Goal: Transaction & Acquisition: Book appointment/travel/reservation

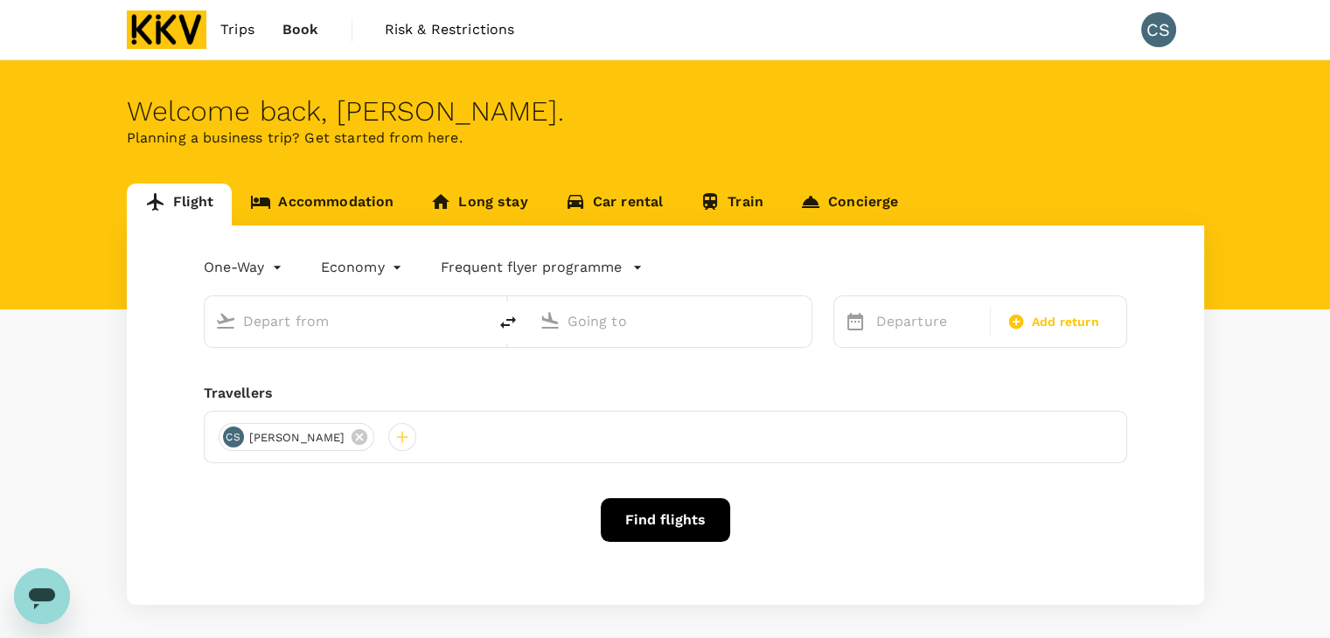
type input "Sultan Abdul Aziz Shah (SZB)"
type input "Johor Bahru, Malaysia (any)"
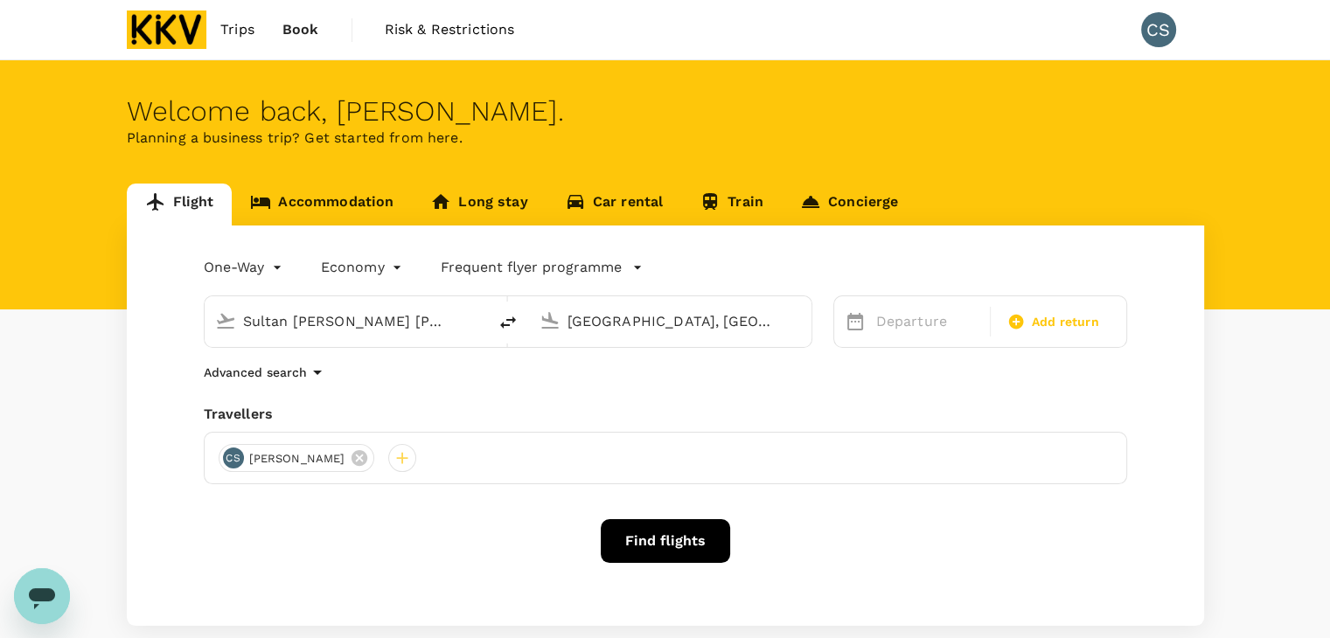
click at [315, 190] on link "Accommodation" at bounding box center [322, 205] width 180 height 42
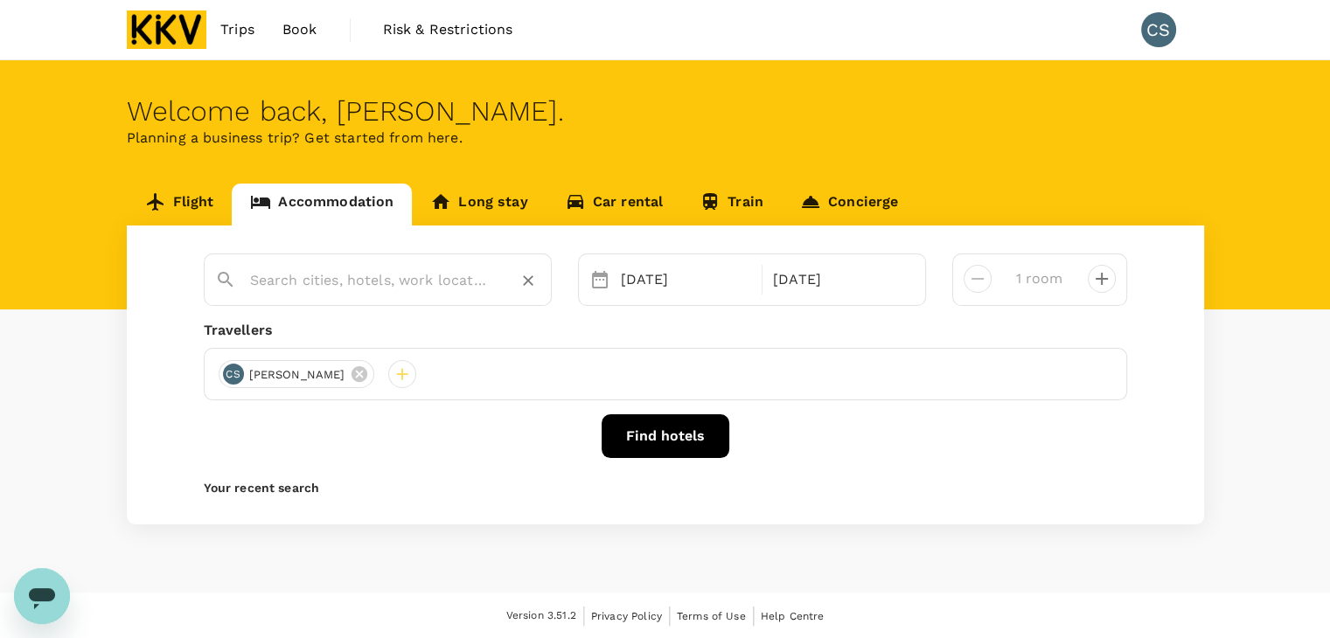
type input "Genting Highlands"
click at [338, 282] on input "Genting Highlands" at bounding box center [370, 280] width 241 height 27
click at [524, 281] on icon "Clear" at bounding box center [527, 280] width 17 height 17
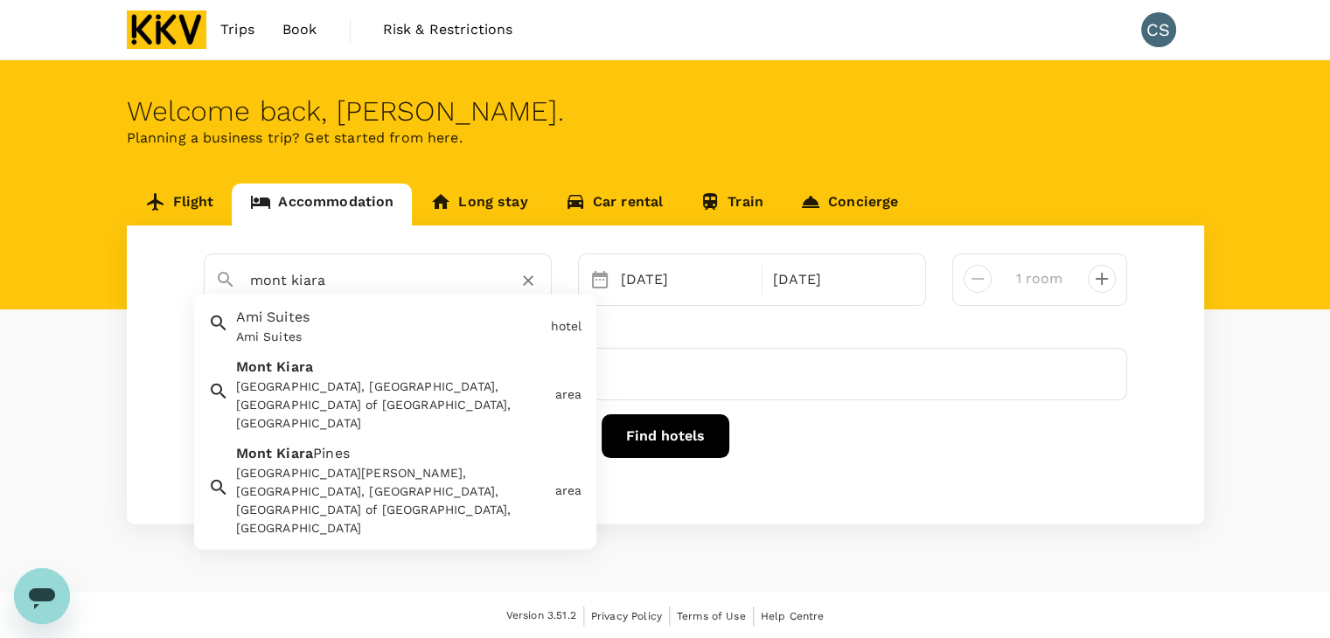
click at [400, 408] on div "Mont Kiara, Kuala Lumpur, Federal Territory of Kuala Lumpur, Malaysia" at bounding box center [392, 405] width 312 height 55
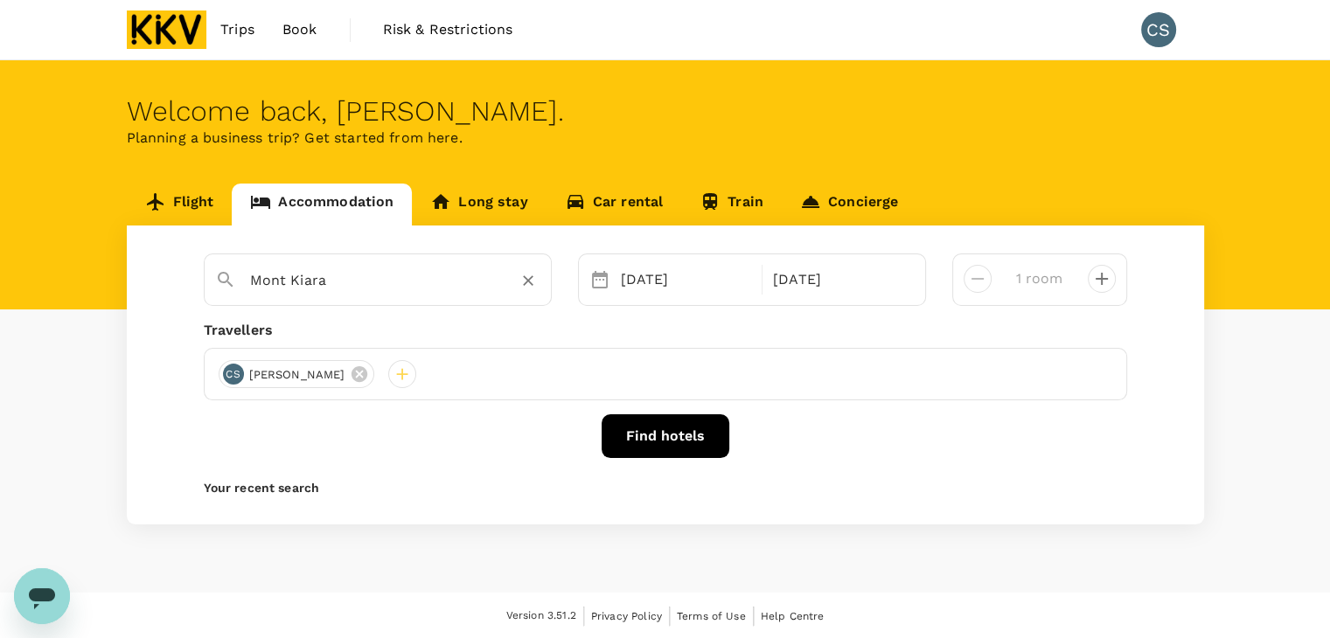
type input "Mont Kiara"
click at [657, 281] on div "14 Nov" at bounding box center [686, 279] width 145 height 35
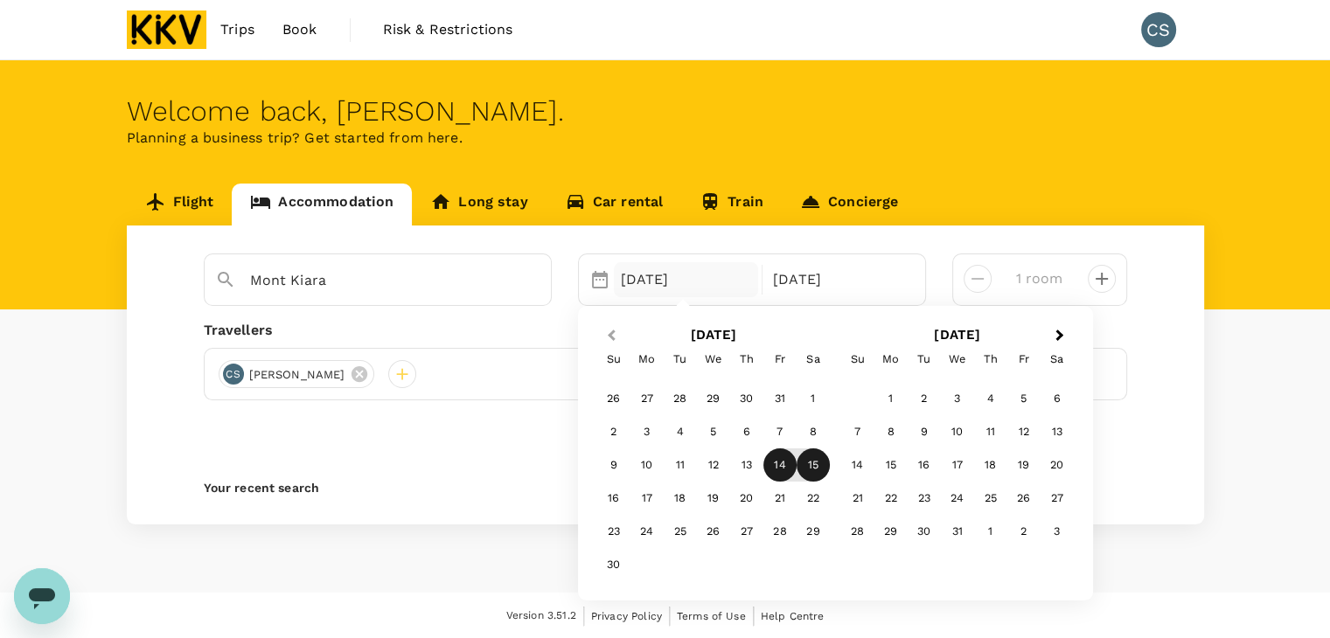
click at [611, 330] on span "Previous Month" at bounding box center [611, 336] width 0 height 20
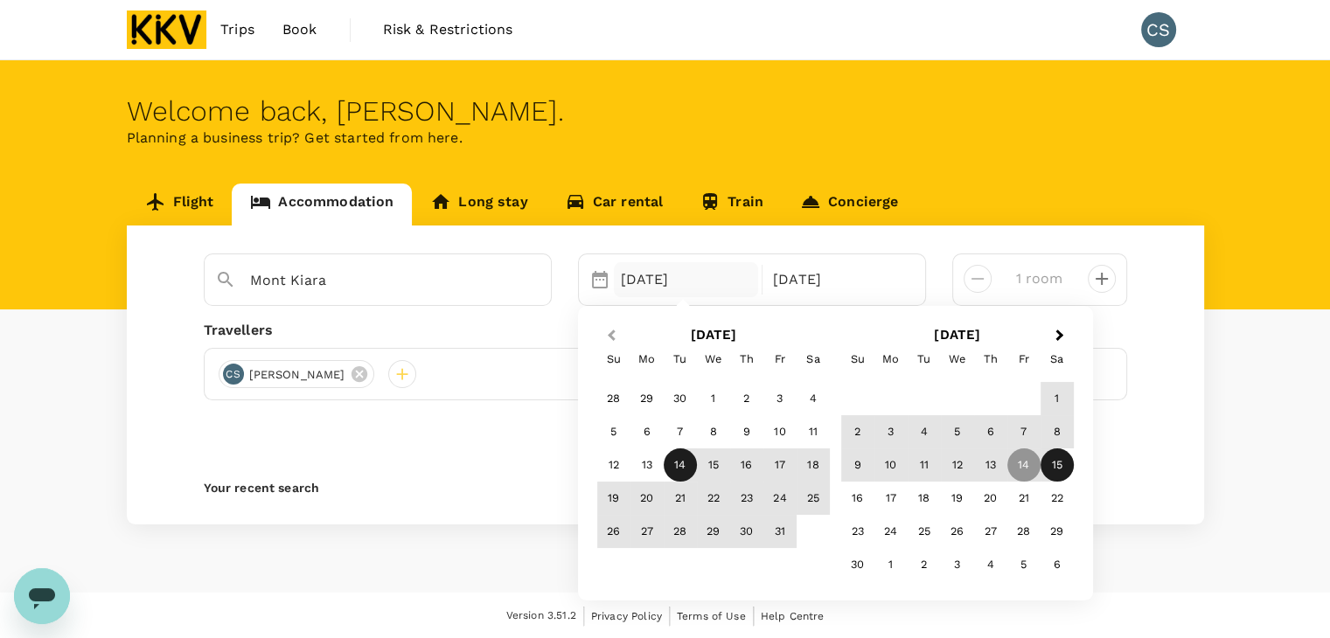
click at [611, 330] on span "Previous Month" at bounding box center [611, 336] width 0 height 20
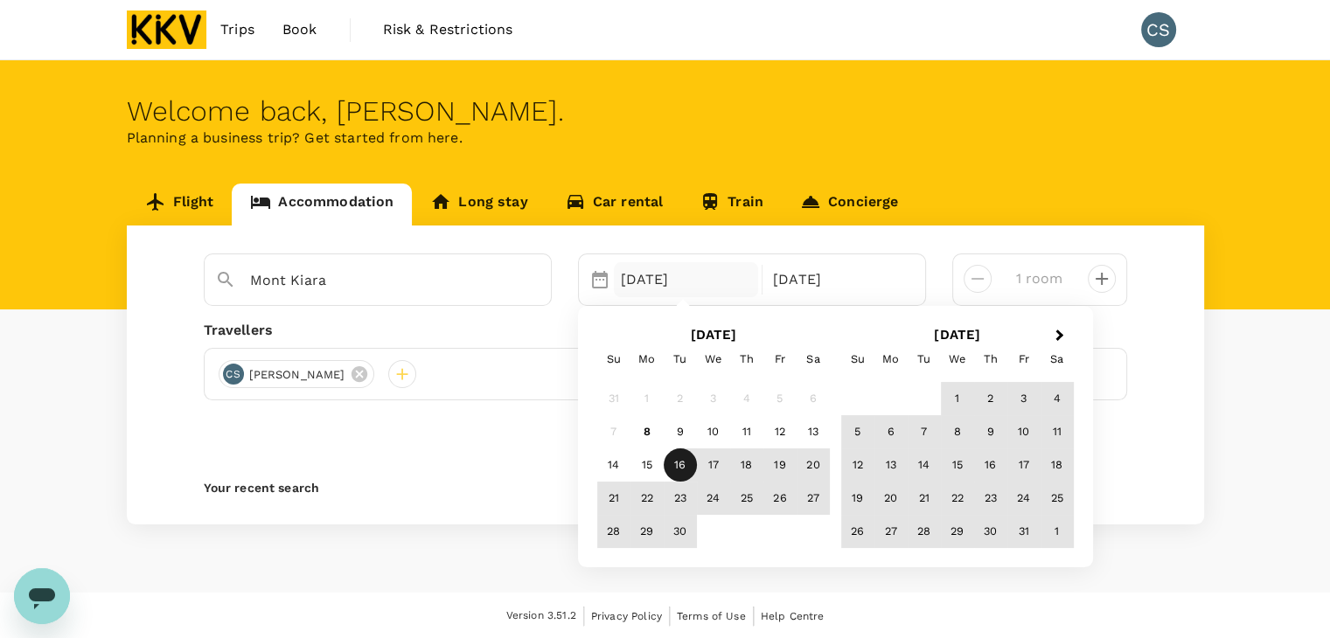
click at [682, 466] on div "16" at bounding box center [680, 464] width 33 height 33
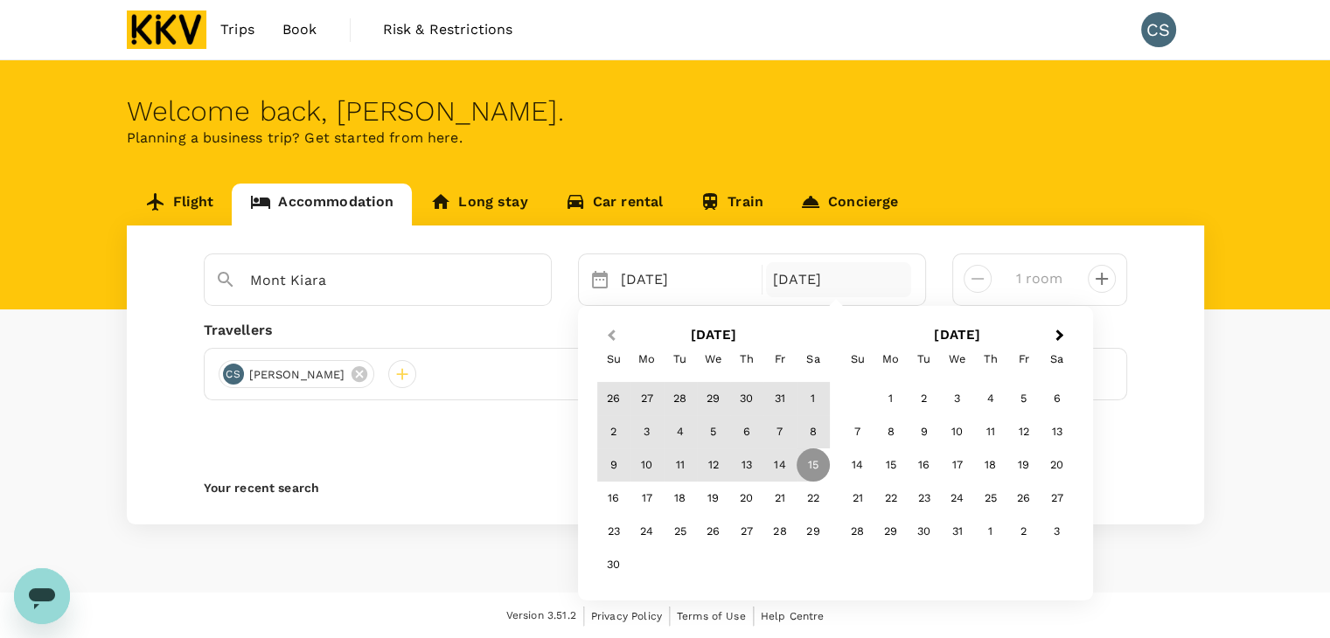
click at [611, 337] on span "Previous Month" at bounding box center [611, 336] width 0 height 20
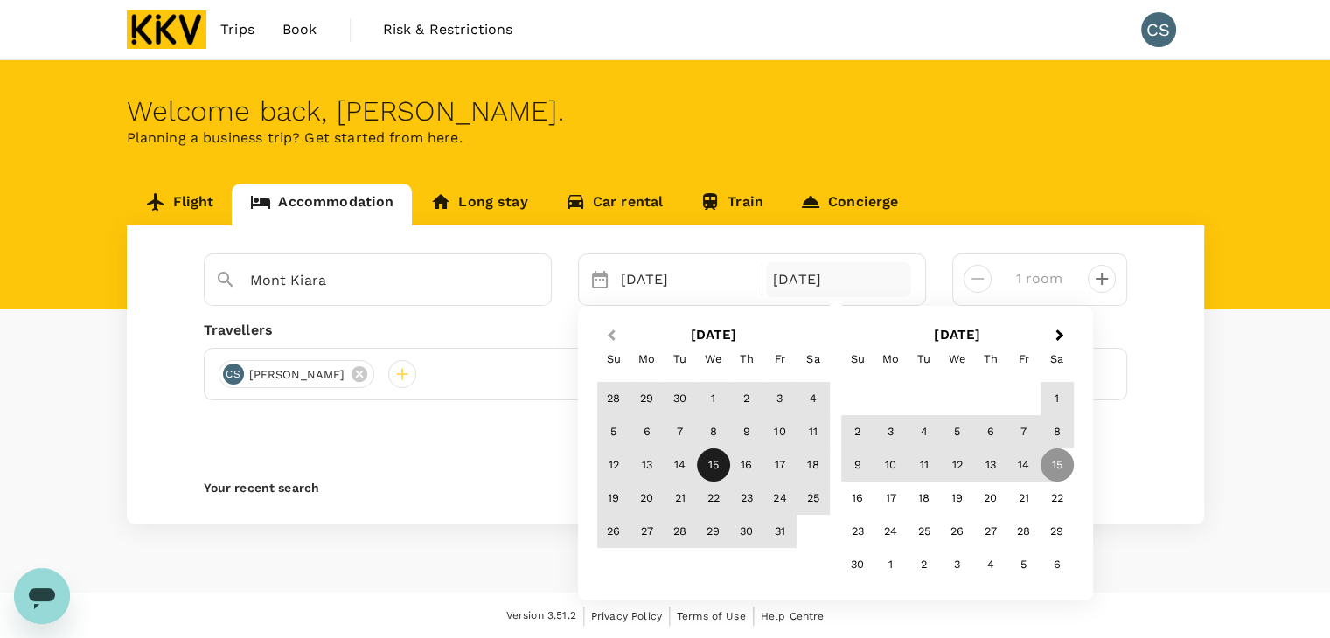
click at [611, 337] on span "Previous Month" at bounding box center [611, 336] width 0 height 20
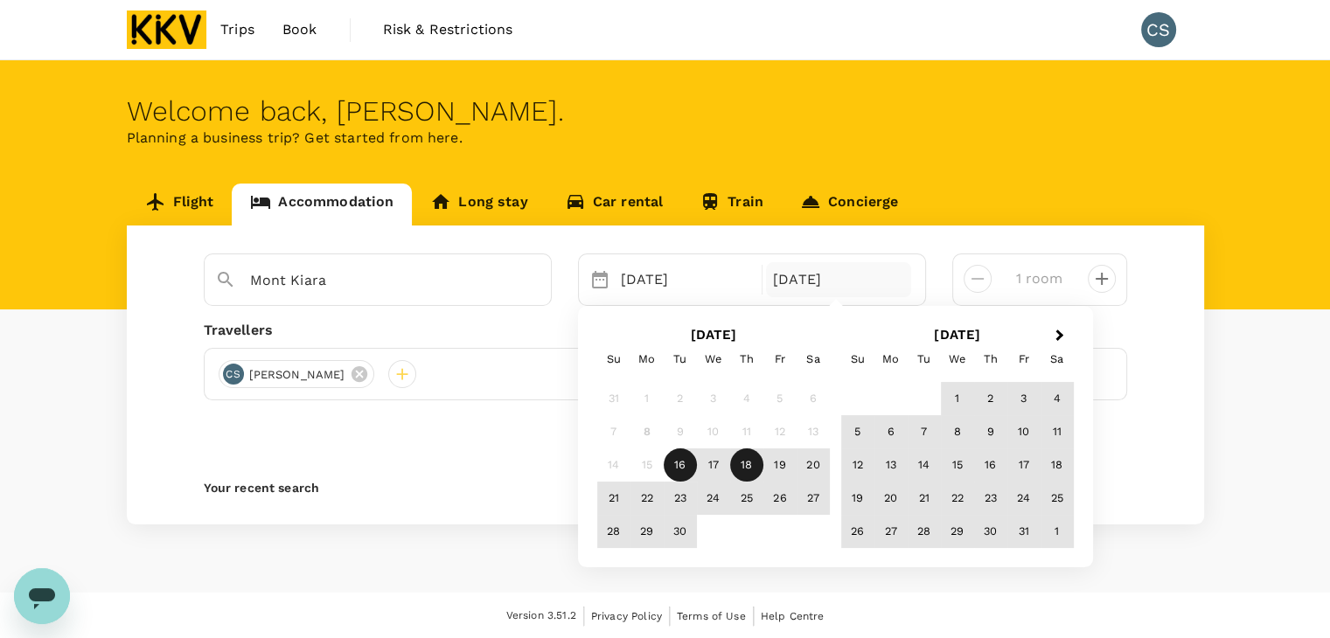
click at [748, 462] on div "18" at bounding box center [746, 464] width 33 height 33
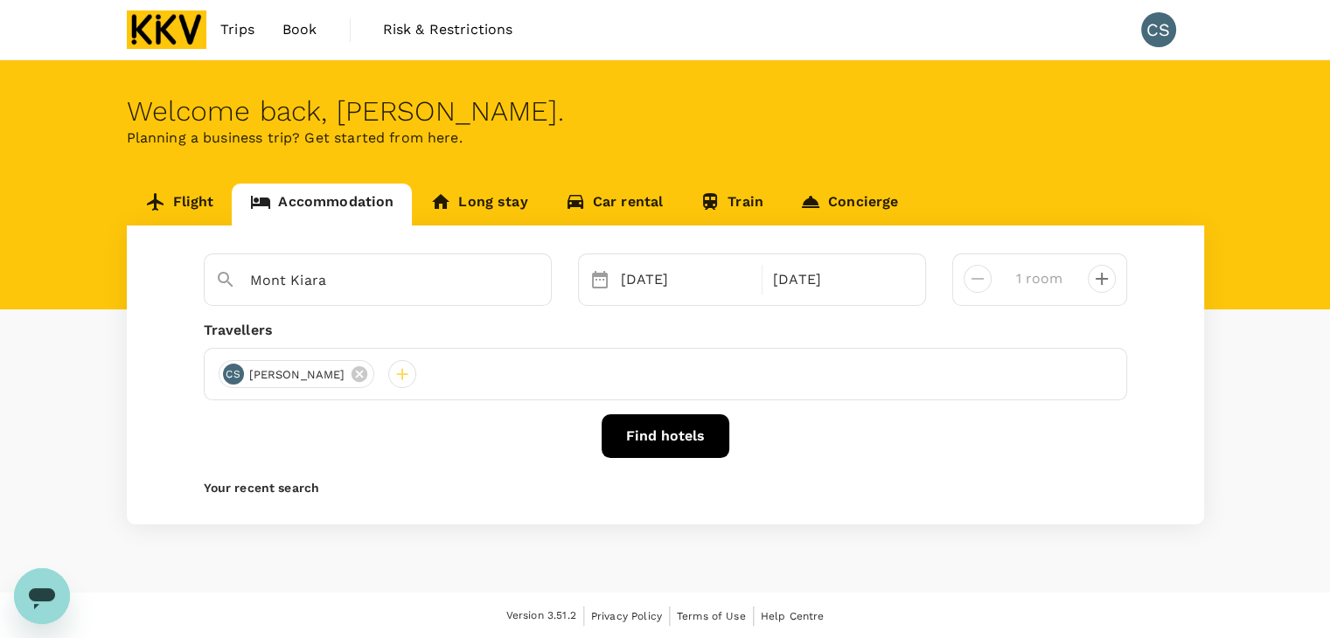
click at [657, 441] on button "Find hotels" at bounding box center [665, 436] width 128 height 44
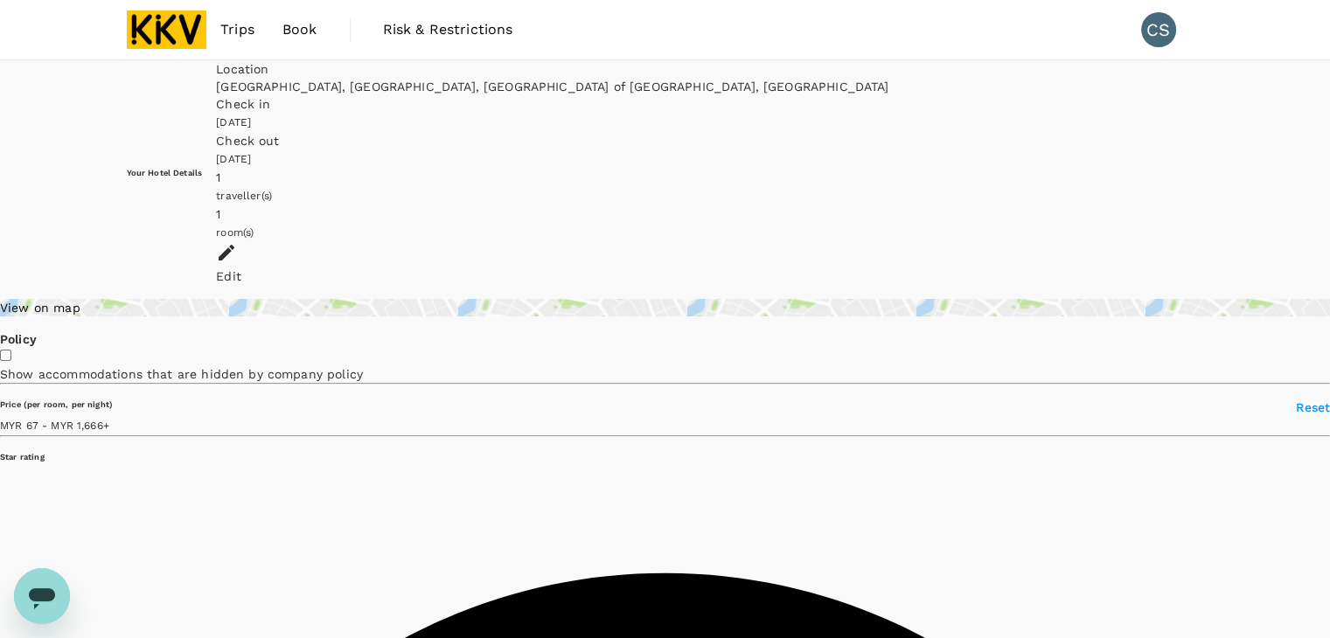
type input "1665.67"
type input "39.67"
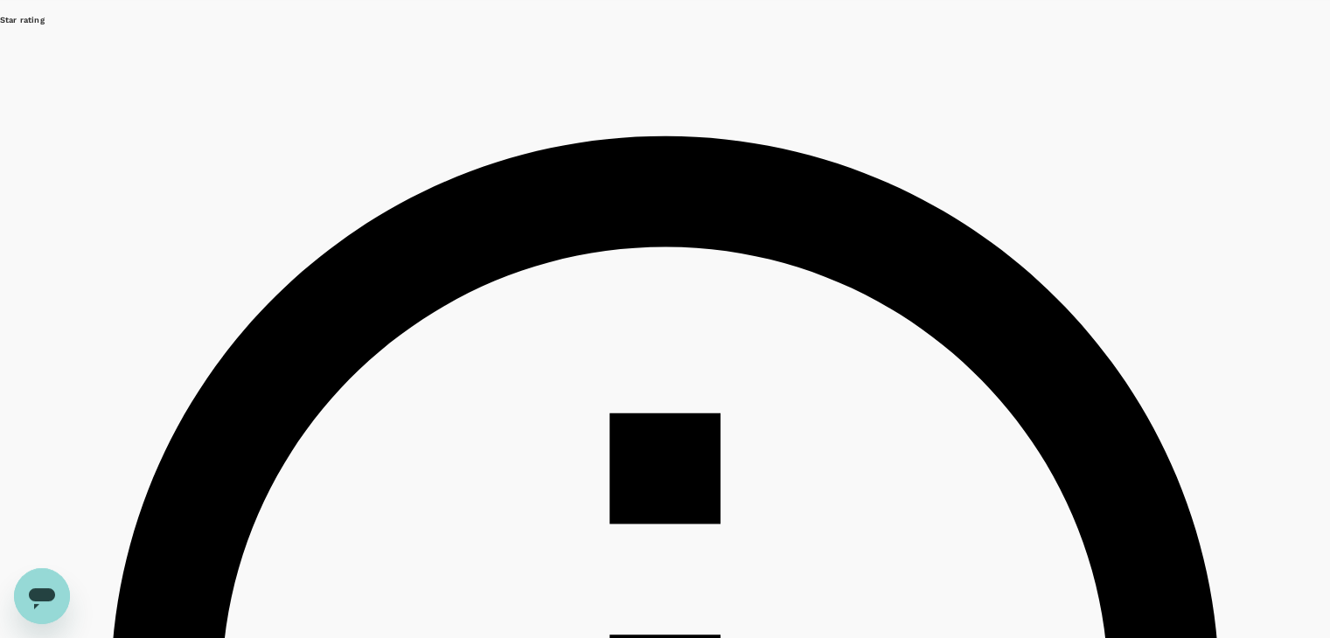
scroll to position [350, 0]
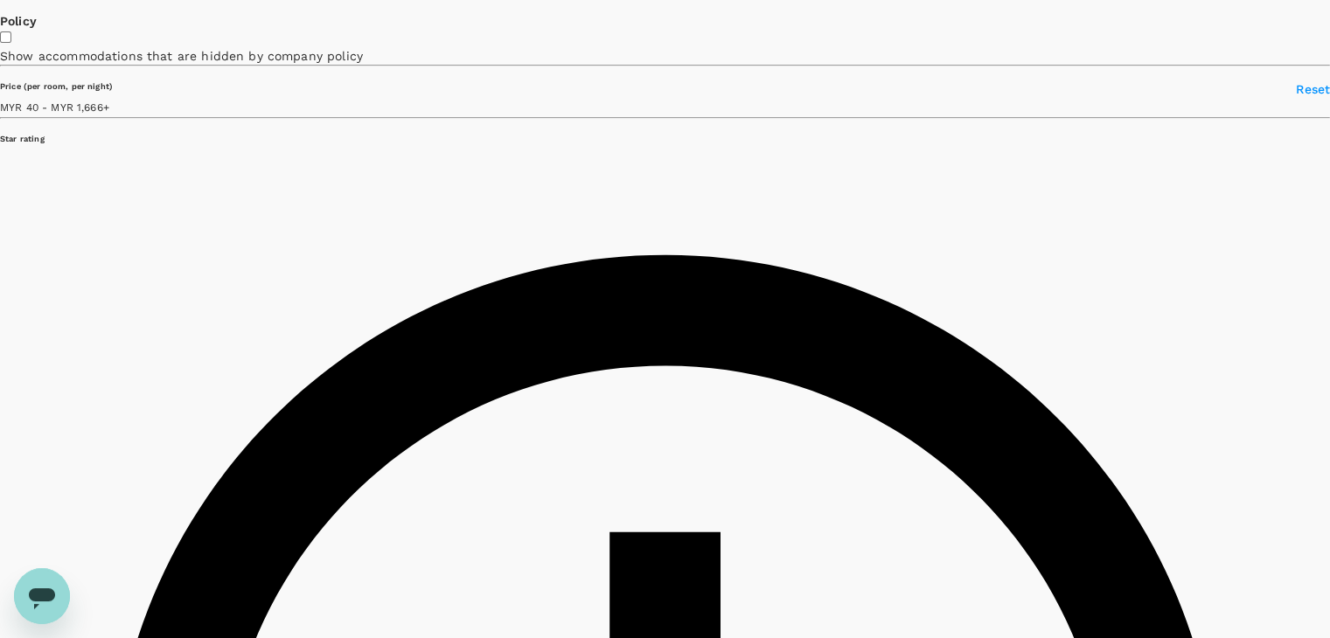
scroll to position [0, 0]
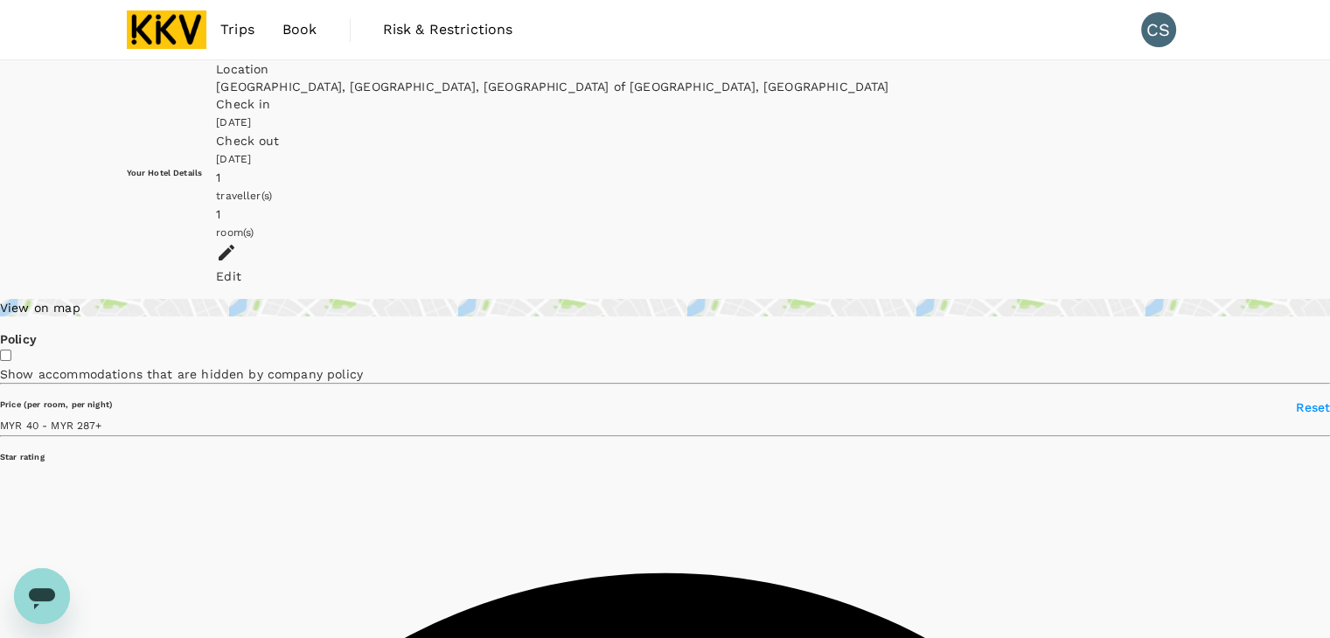
drag, startPoint x: 339, startPoint y: 397, endPoint x: 159, endPoint y: 401, distance: 180.1
click at [102, 418] on span at bounding box center [102, 425] width 0 height 14
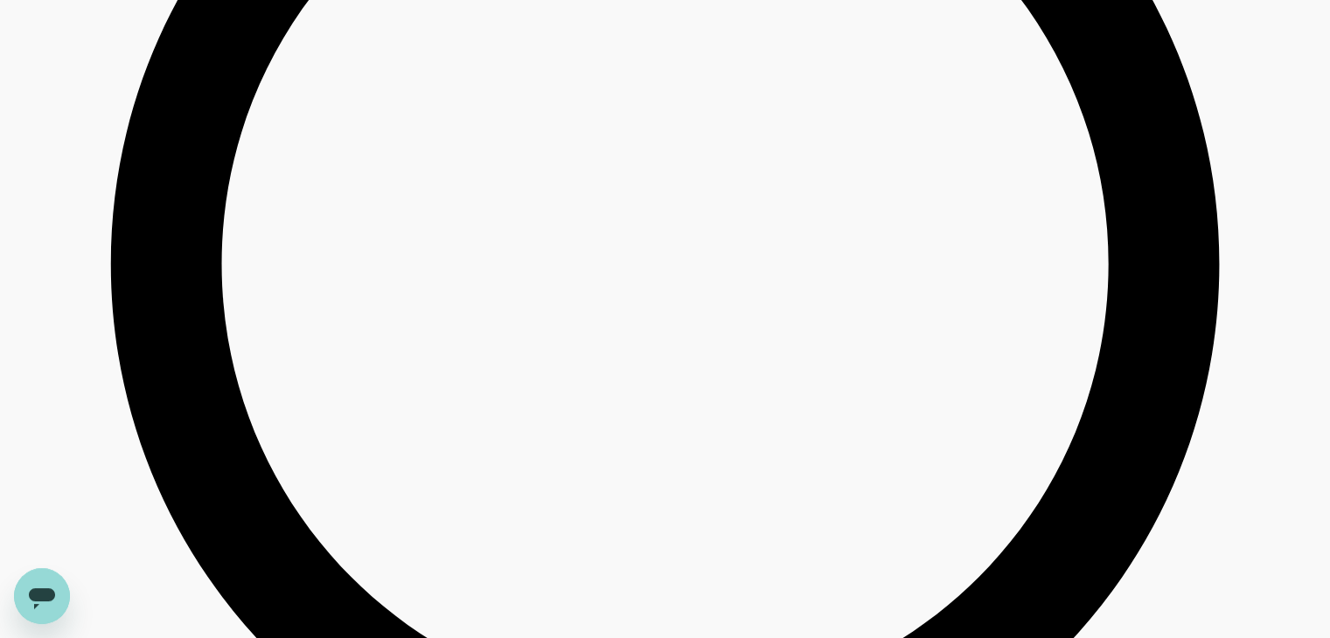
scroll to position [2535, 0]
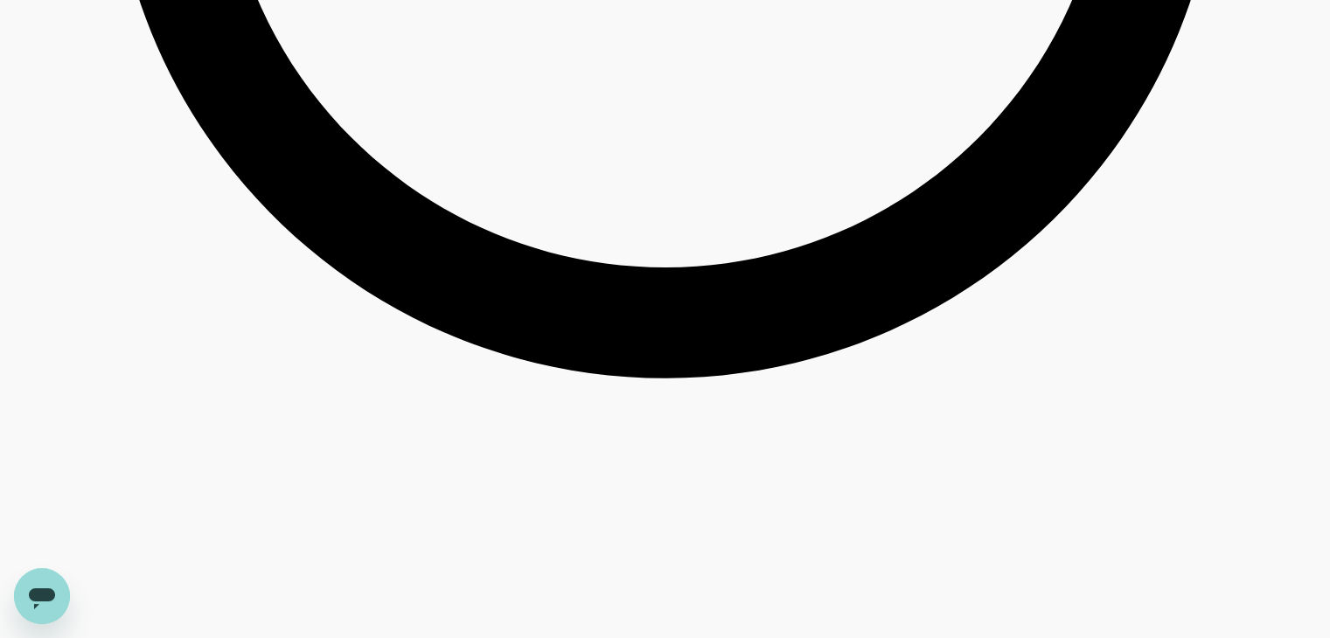
scroll to position [3147, 0]
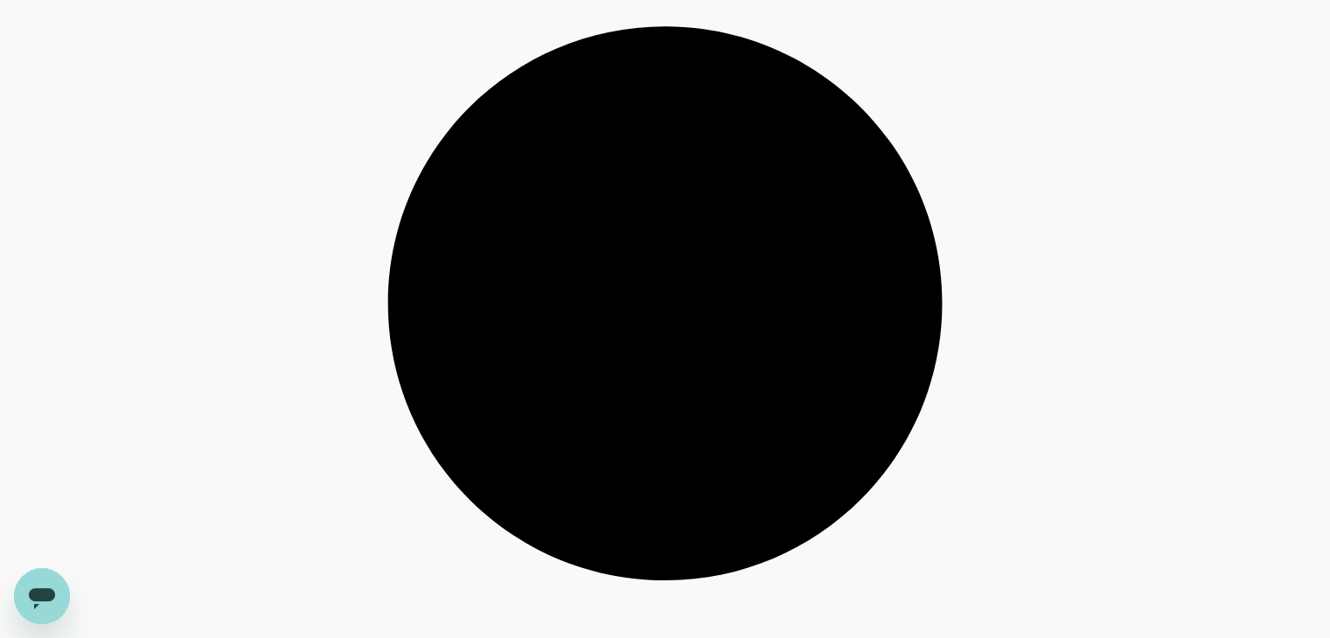
scroll to position [3934, 0]
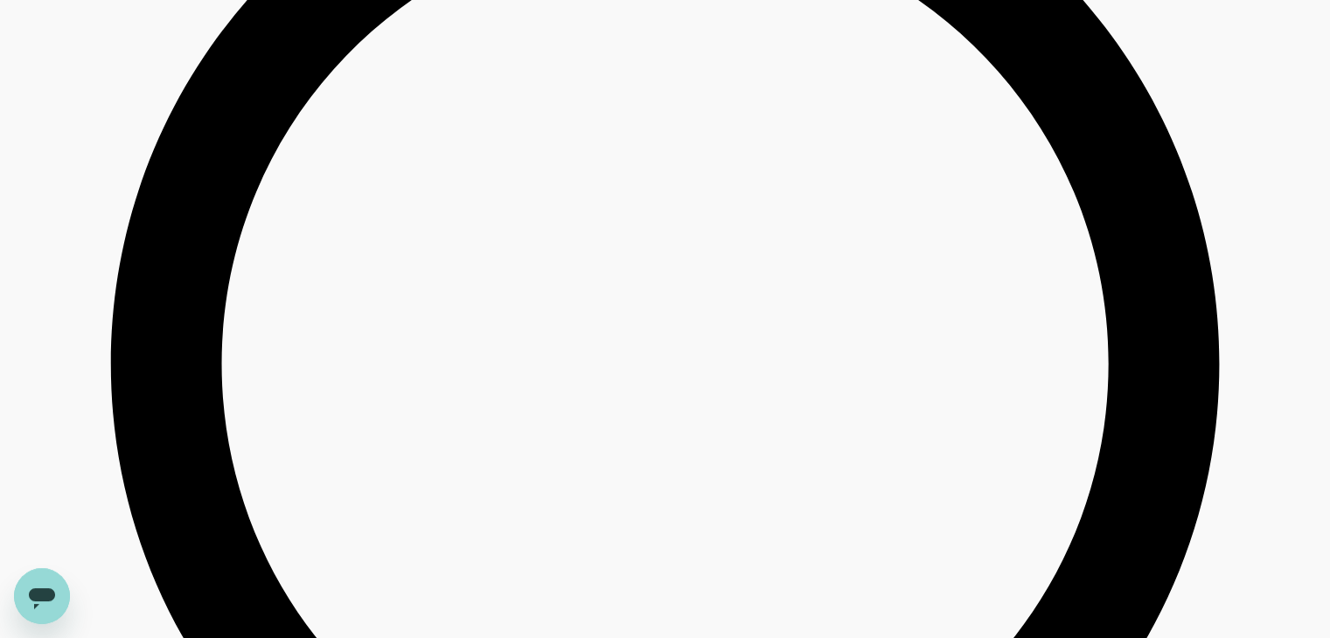
scroll to position [5301, 0]
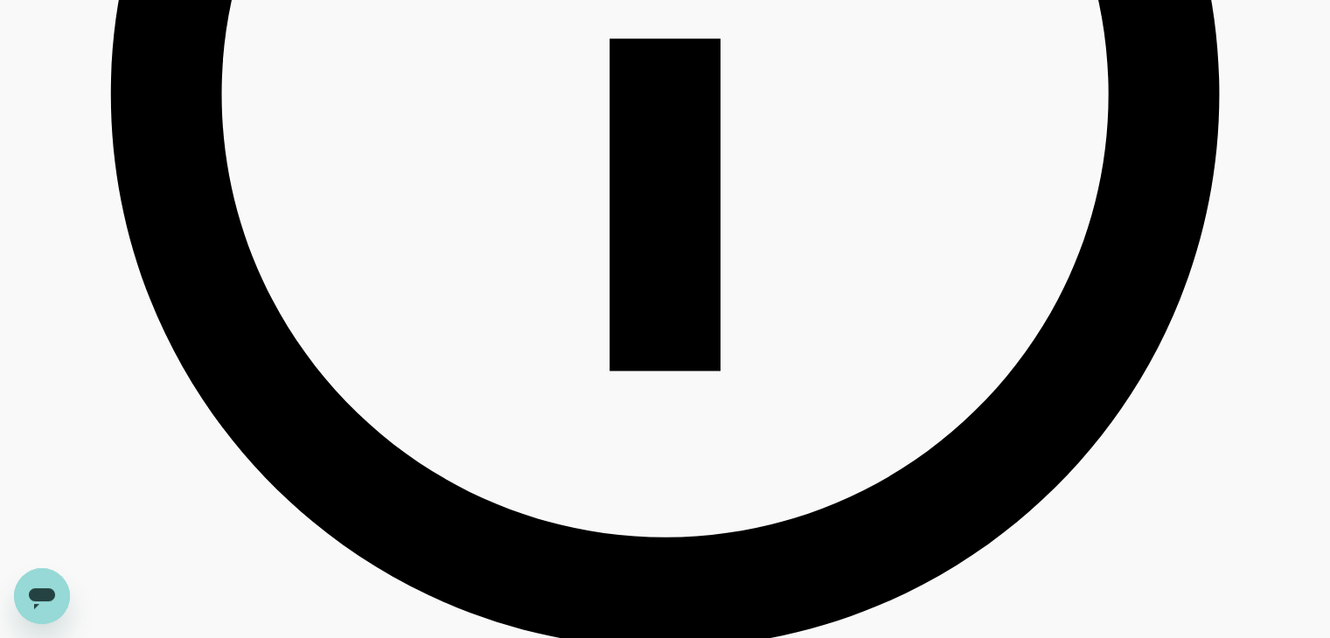
scroll to position [1049, 0]
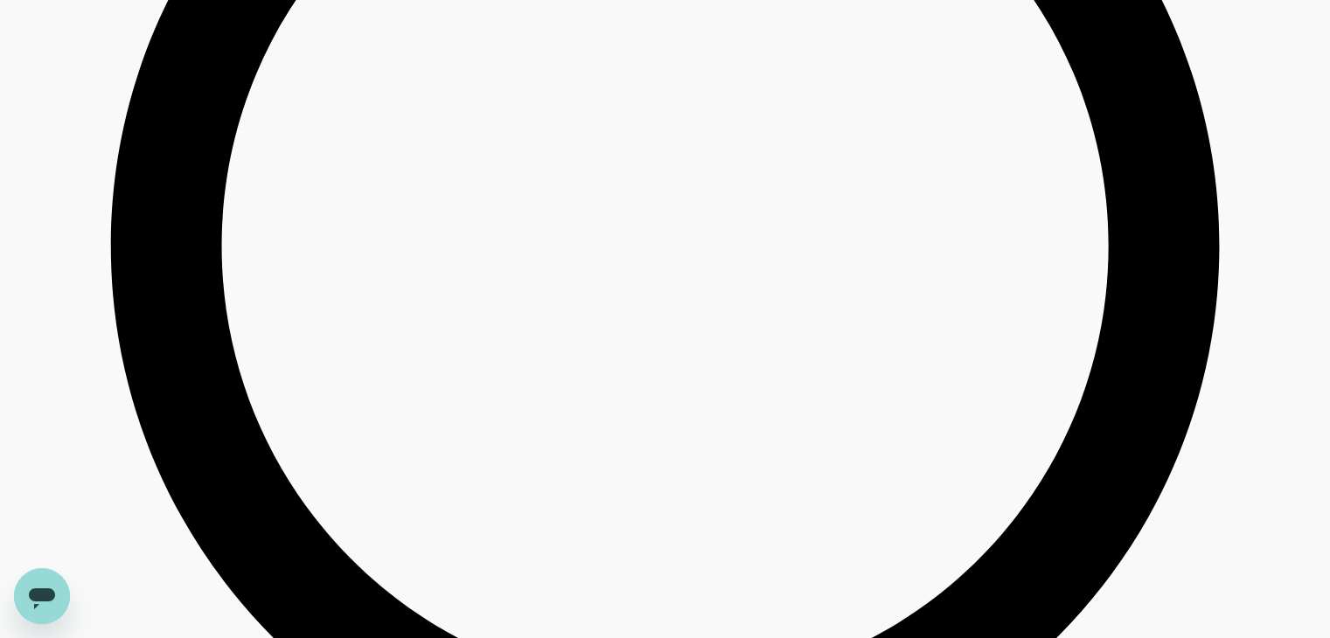
scroll to position [5331, 0]
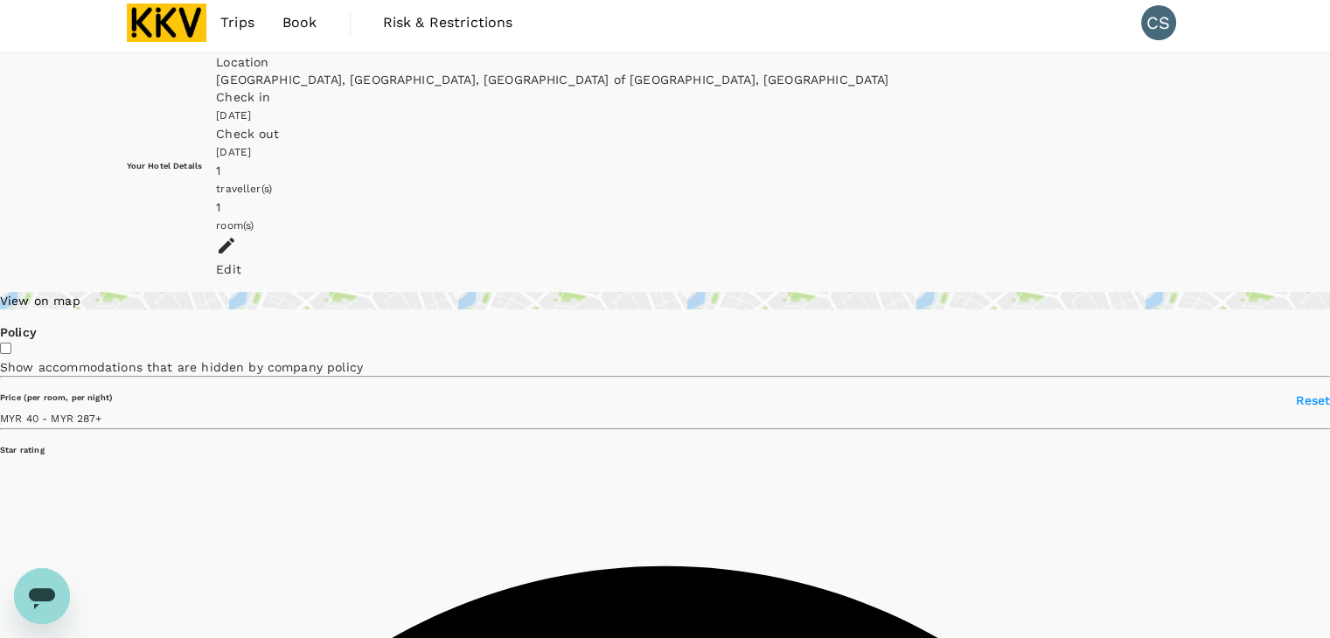
scroll to position [0, 0]
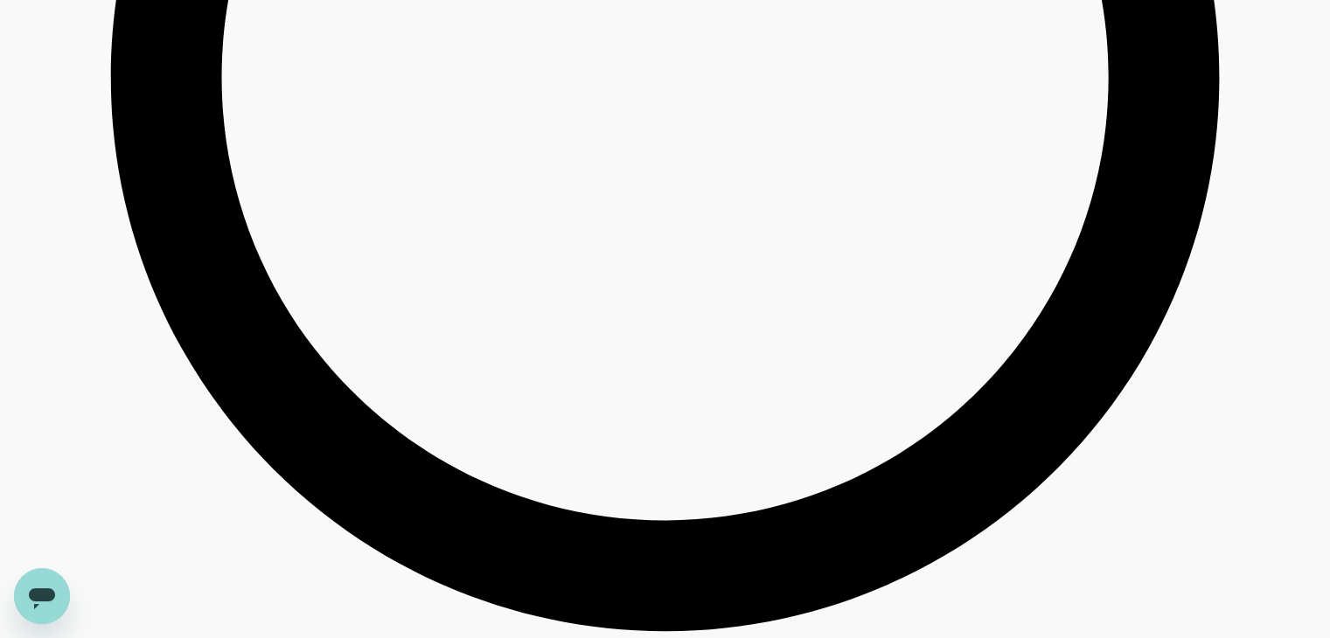
scroll to position [5427, 0]
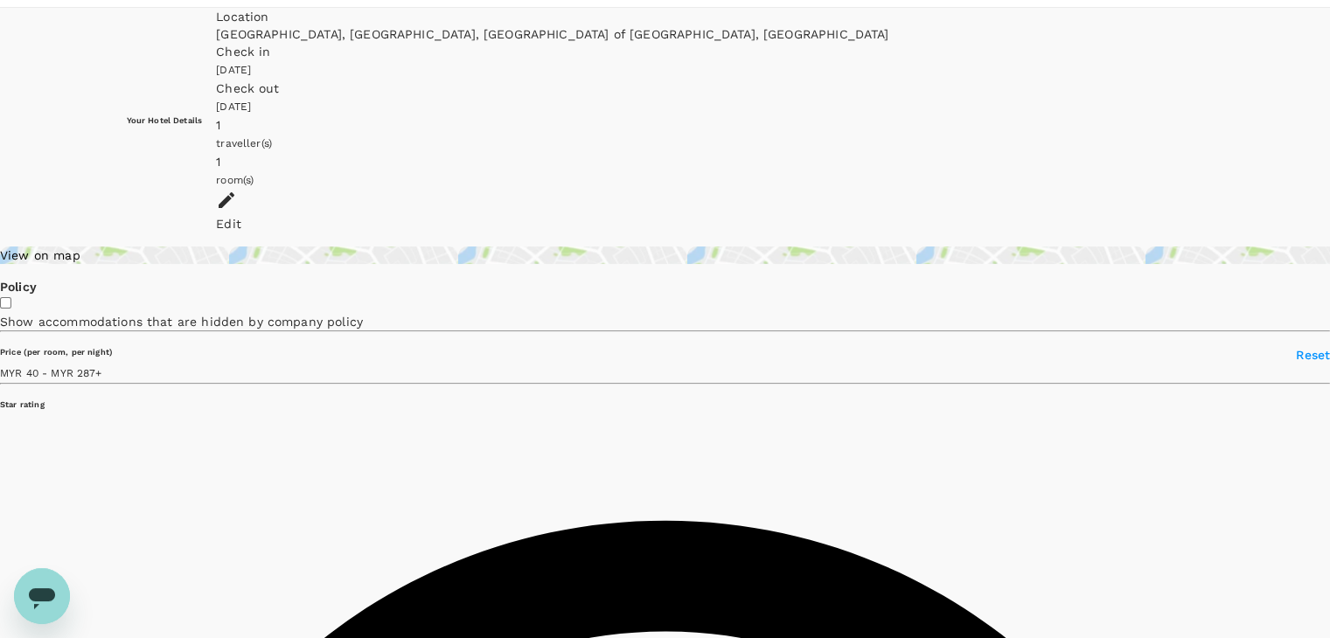
scroll to position [0, 0]
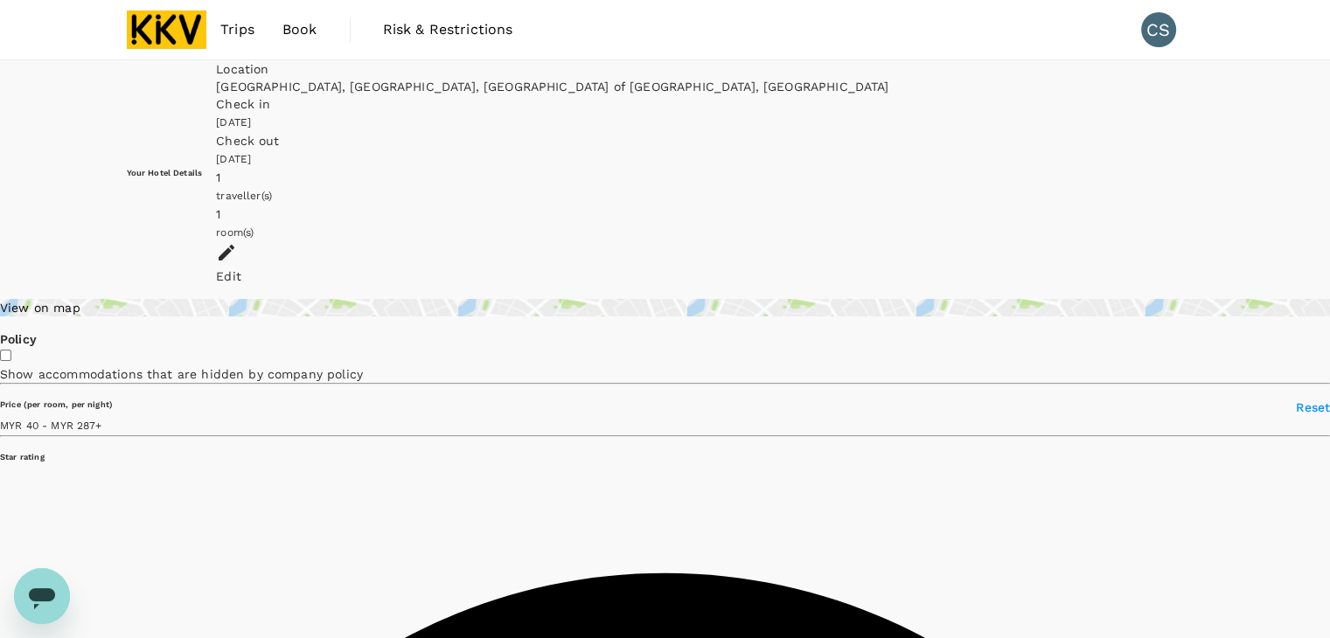
type input "286.67"
type input "MYR"
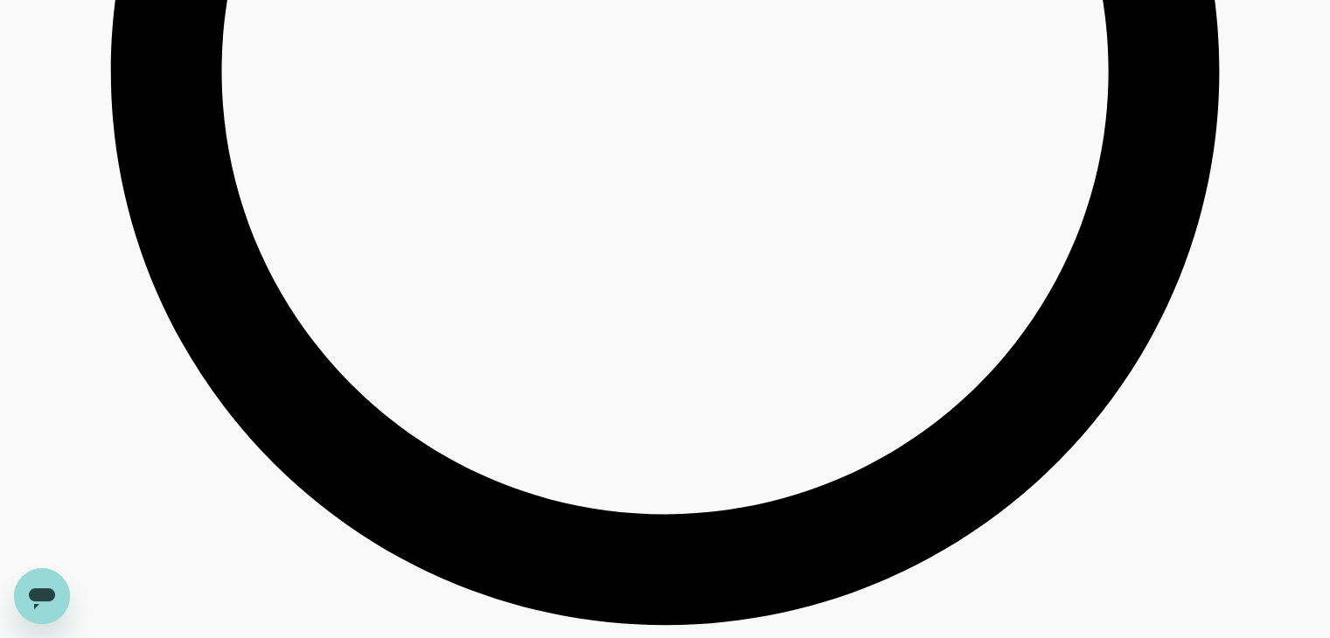
scroll to position [4993, 0]
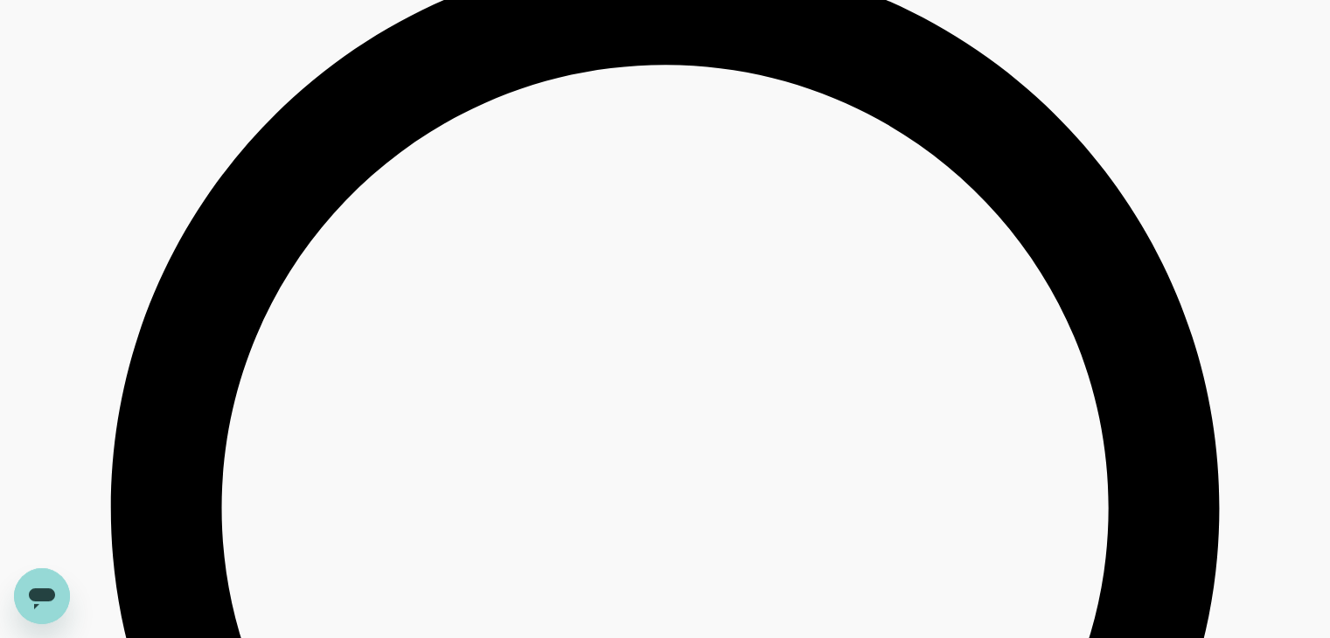
type input "286.67"
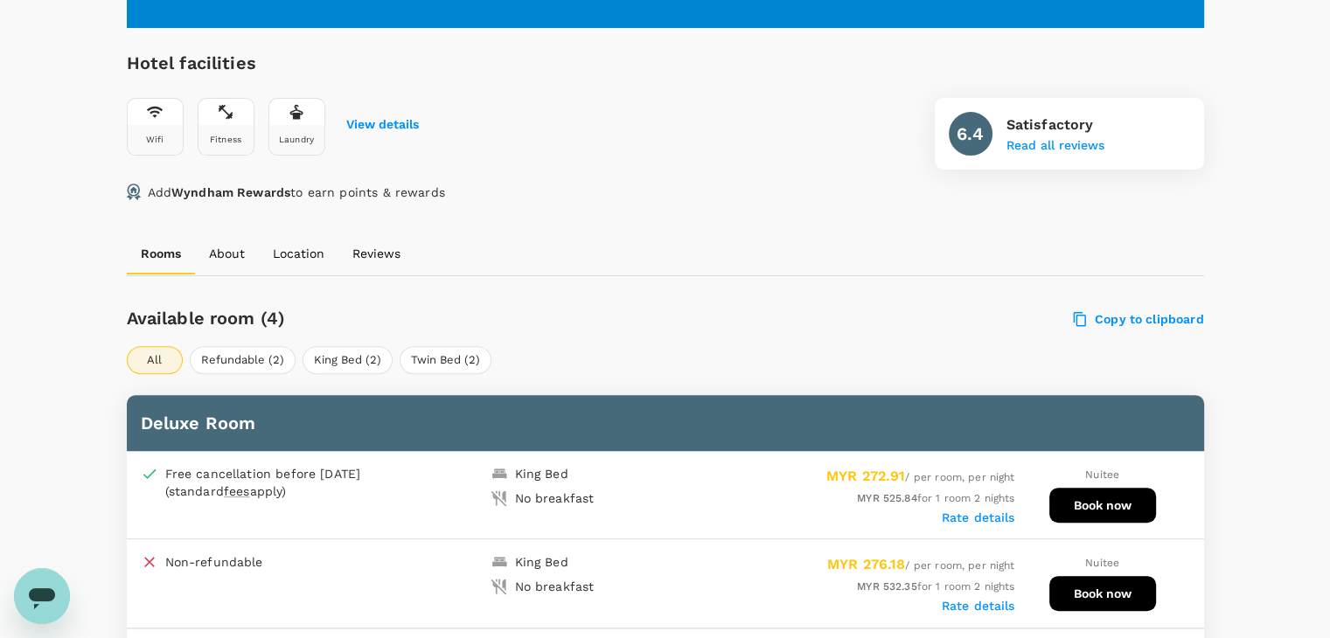
scroll to position [787, 0]
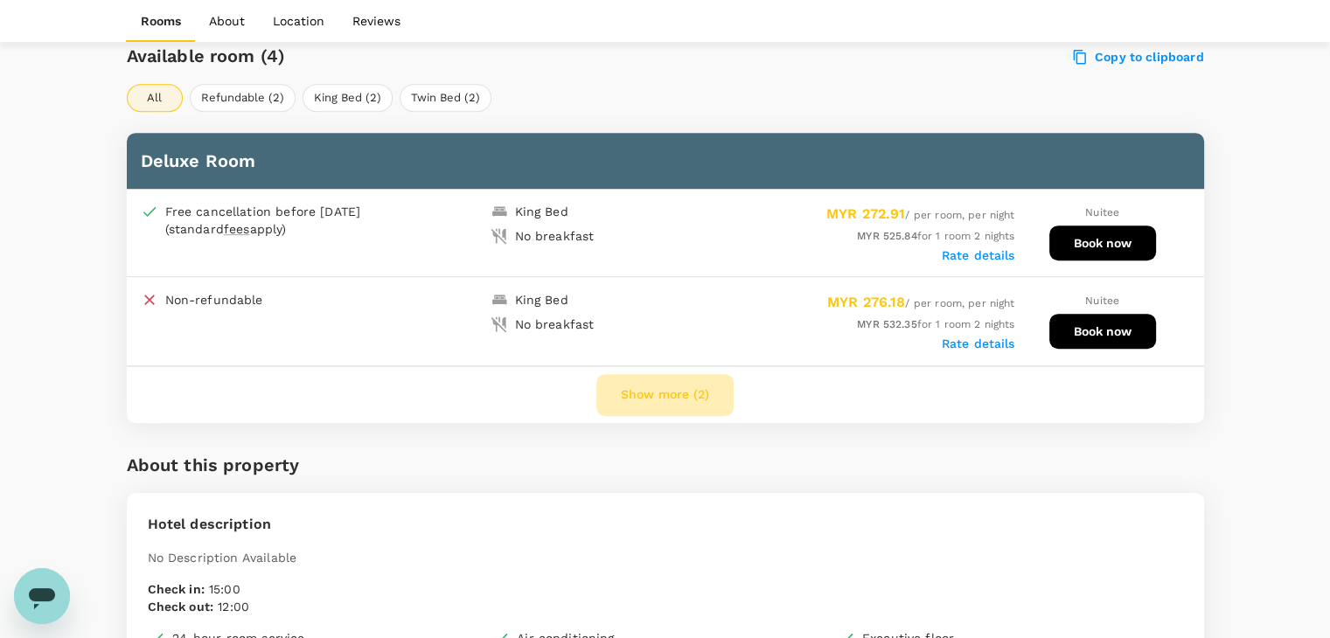
click at [688, 388] on button "Show more (2)" at bounding box center [664, 395] width 137 height 42
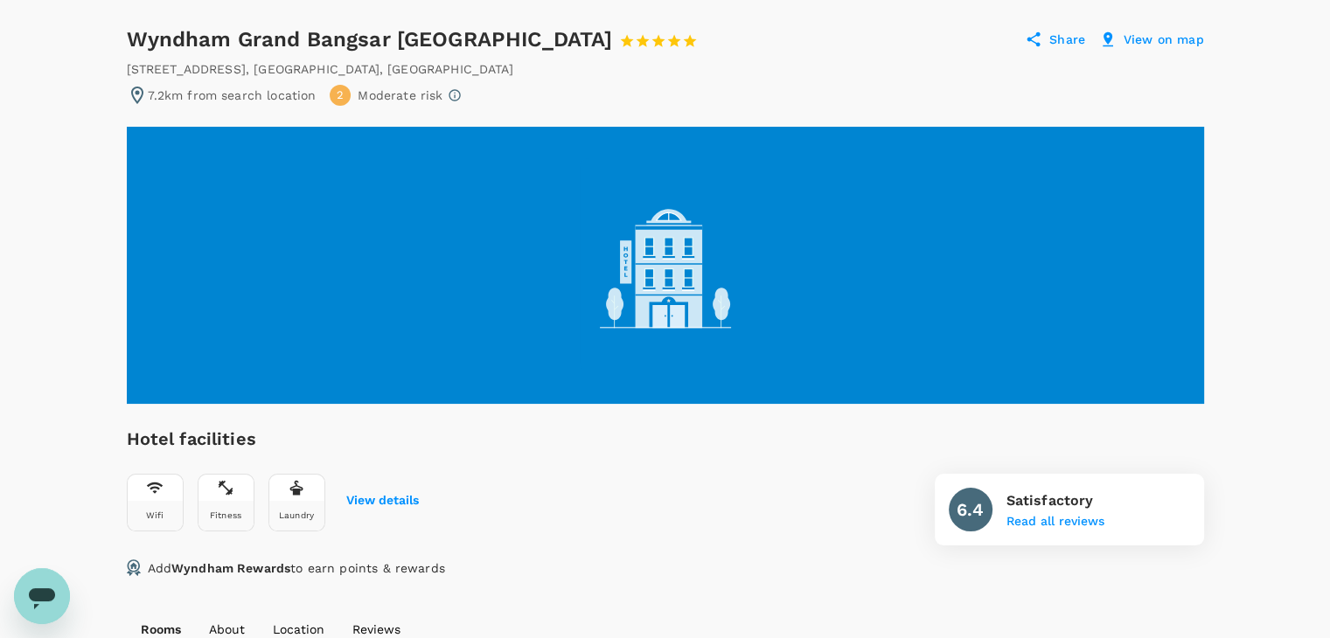
scroll to position [87, 0]
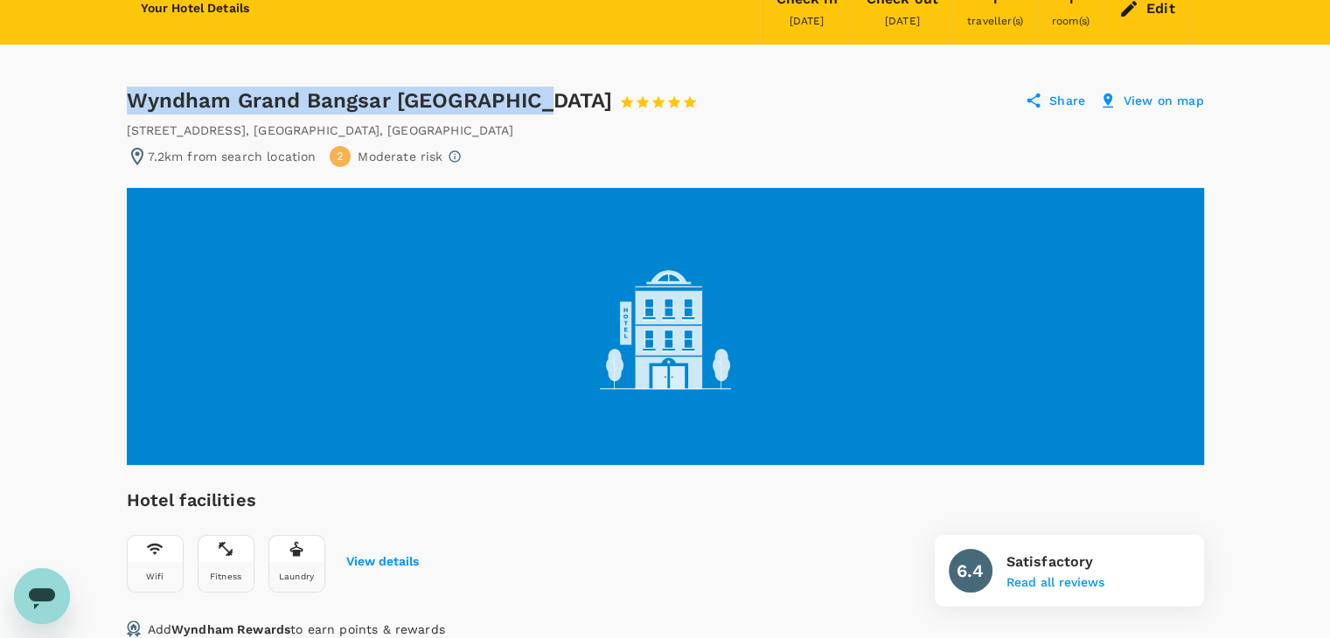
drag, startPoint x: 133, startPoint y: 100, endPoint x: 542, endPoint y: 94, distance: 409.2
click at [542, 94] on div "Wyndham Grand Bangsar Kuala Lumpur 1 Star 2 Stars 3 Stars 4 Stars 5 Stars" at bounding box center [412, 101] width 571 height 28
copy div "Wyndham Grand Bangsar Kuala Lumpur"
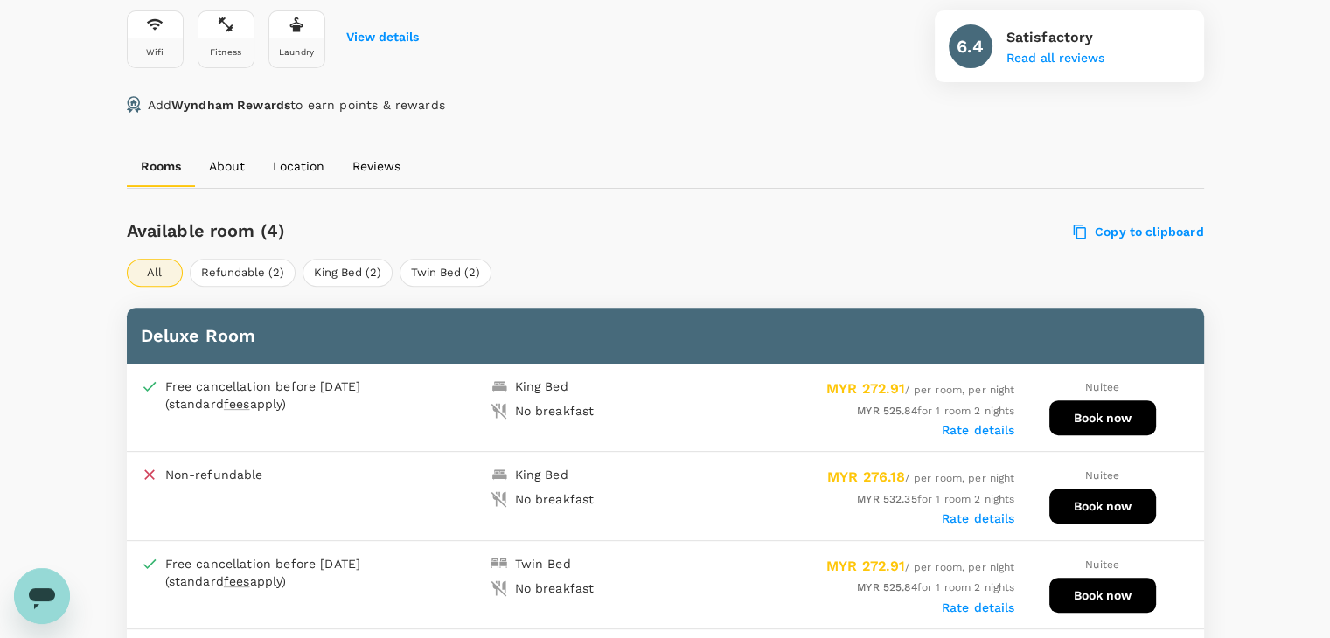
scroll to position [175, 0]
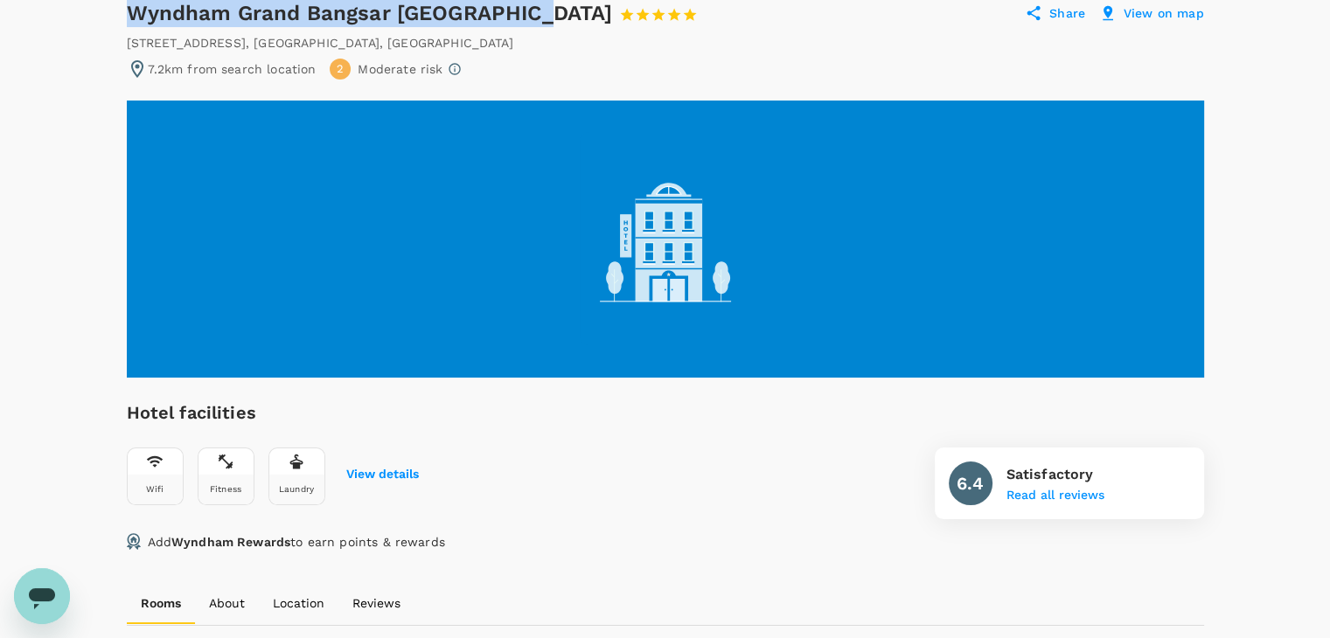
click at [430, 17] on div "Wyndham Grand Bangsar Kuala Lumpur 1 Star 2 Stars 3 Stars 4 Stars 5 Stars" at bounding box center [412, 13] width 571 height 28
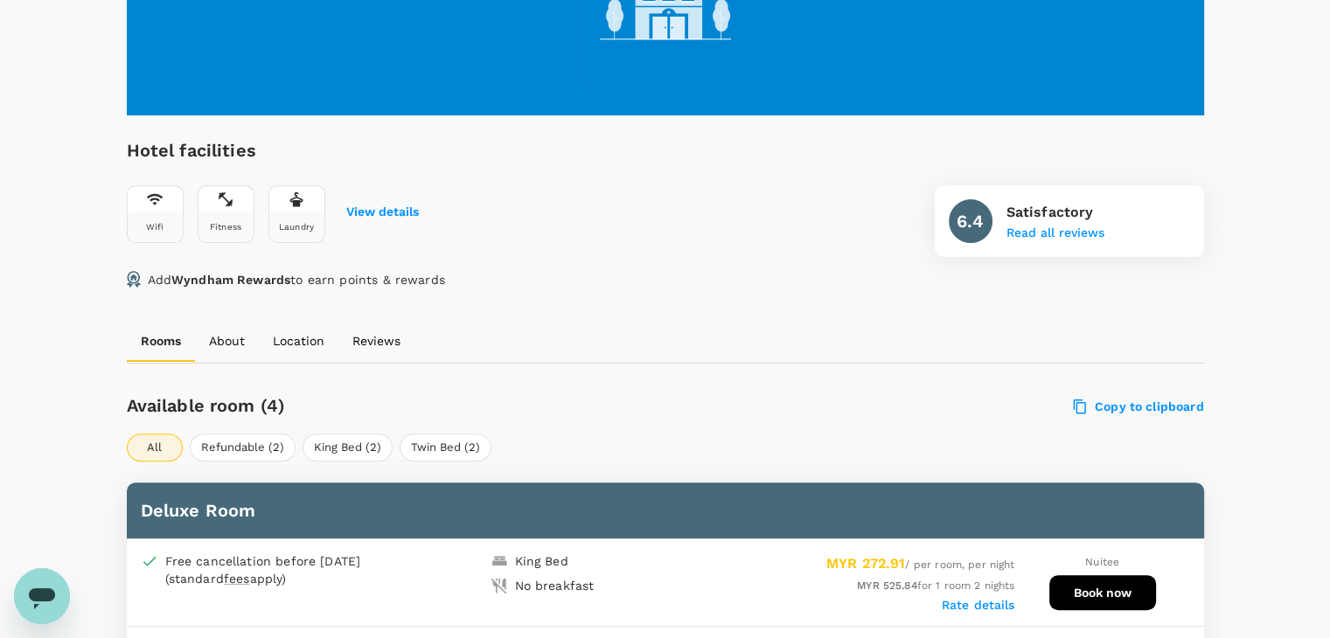
scroll to position [87, 0]
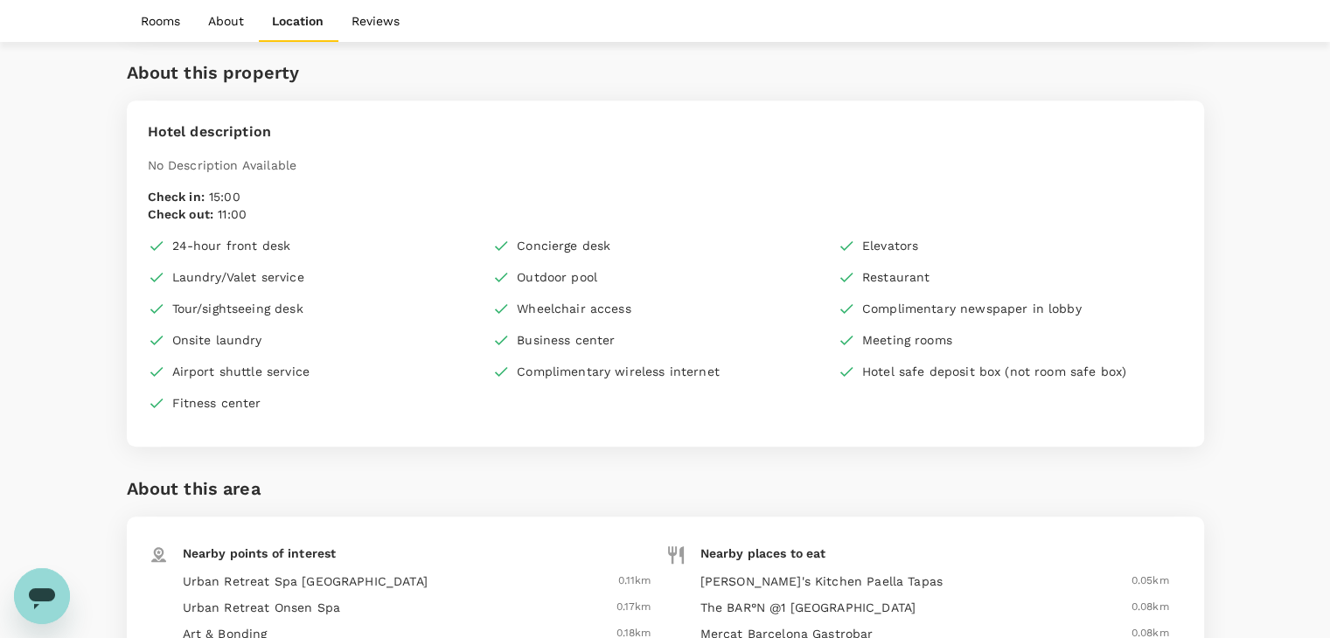
scroll to position [1486, 0]
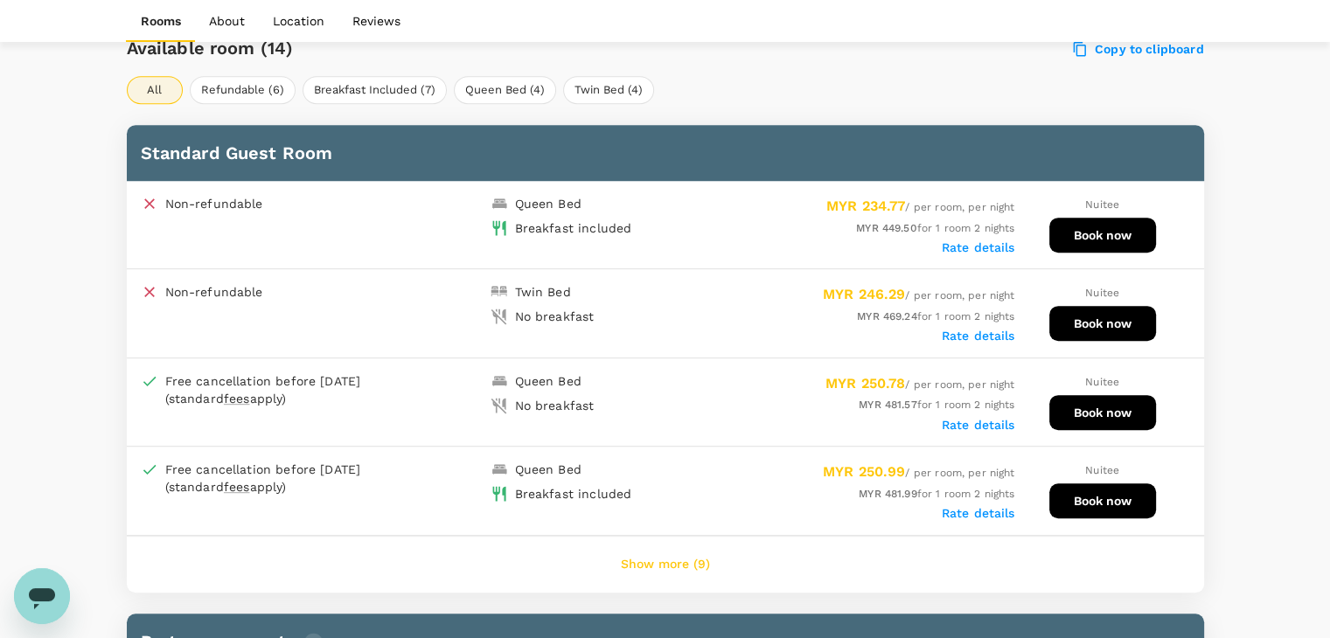
scroll to position [874, 0]
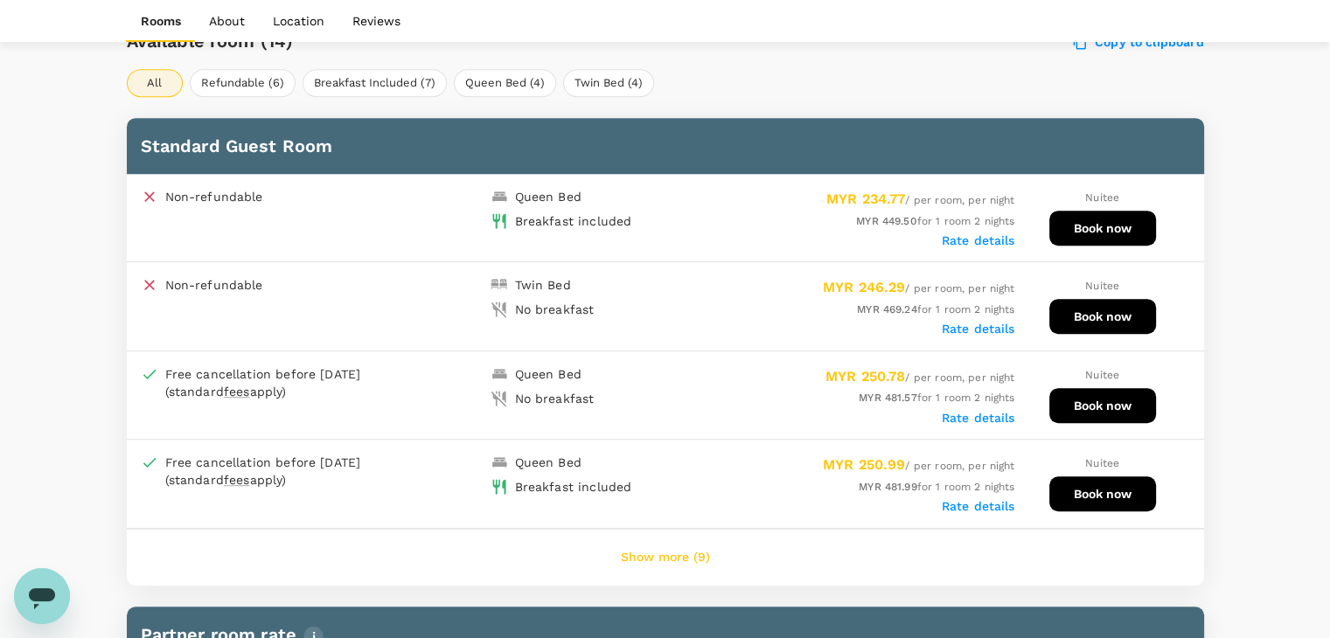
click at [646, 548] on button "Show more (9)" at bounding box center [665, 558] width 138 height 42
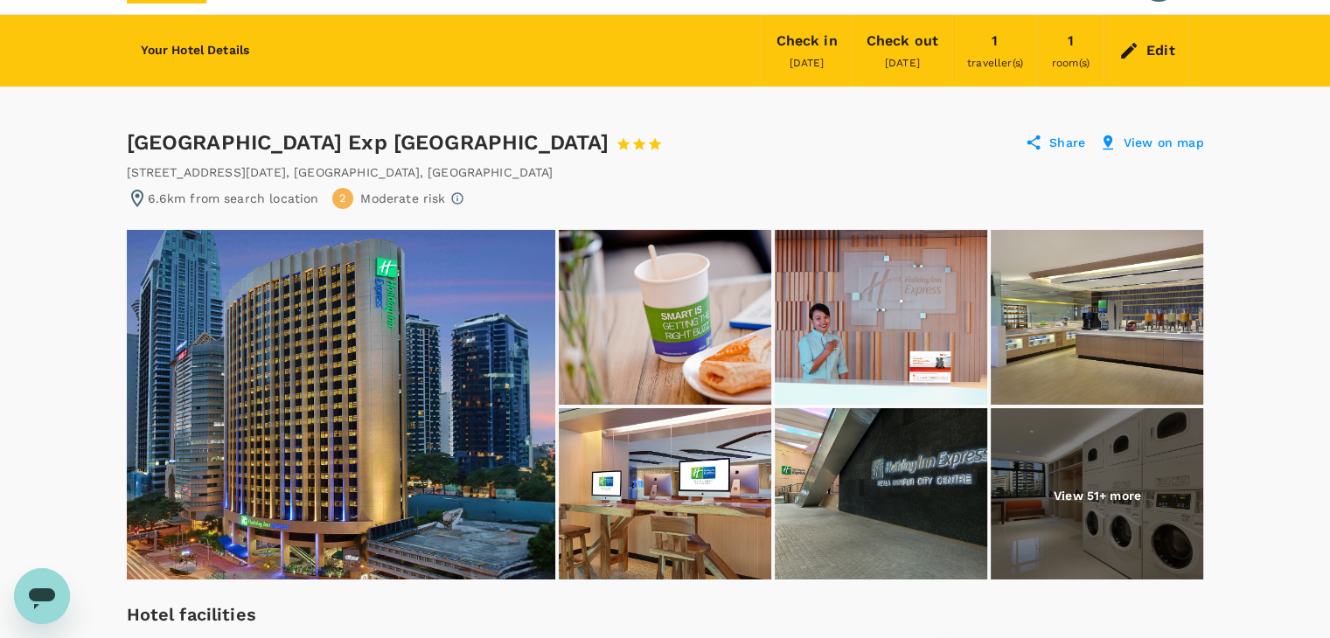
scroll to position [87, 0]
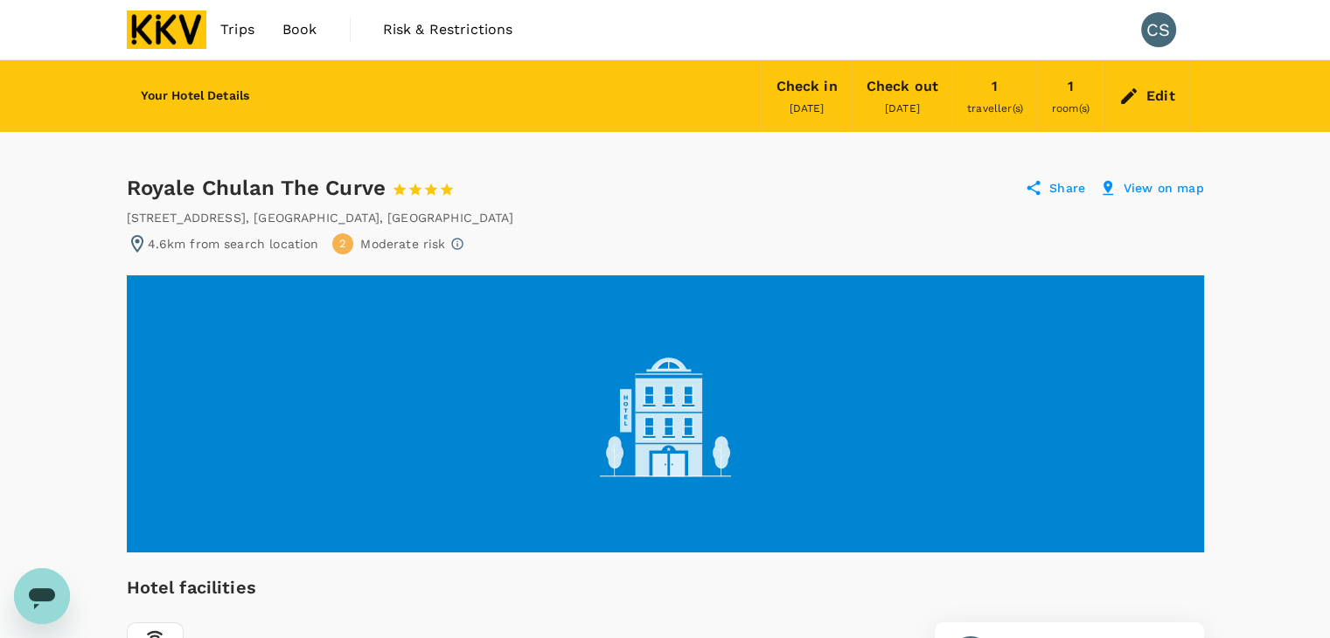
scroll to position [87, 0]
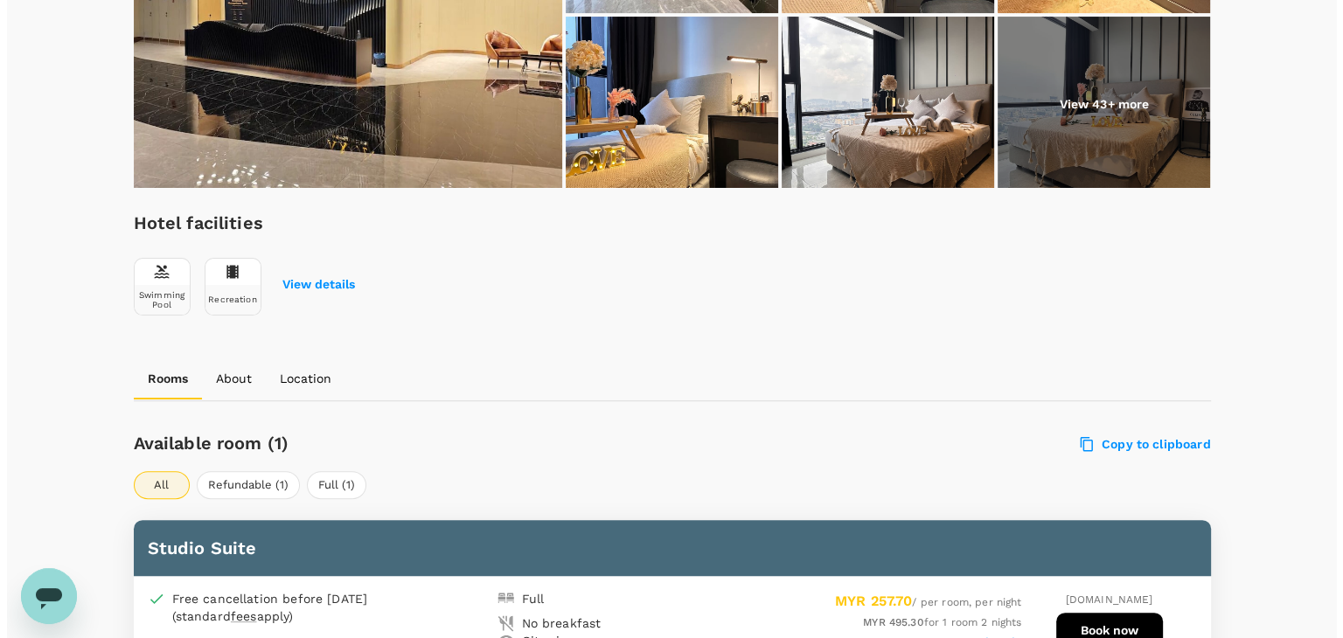
scroll to position [699, 0]
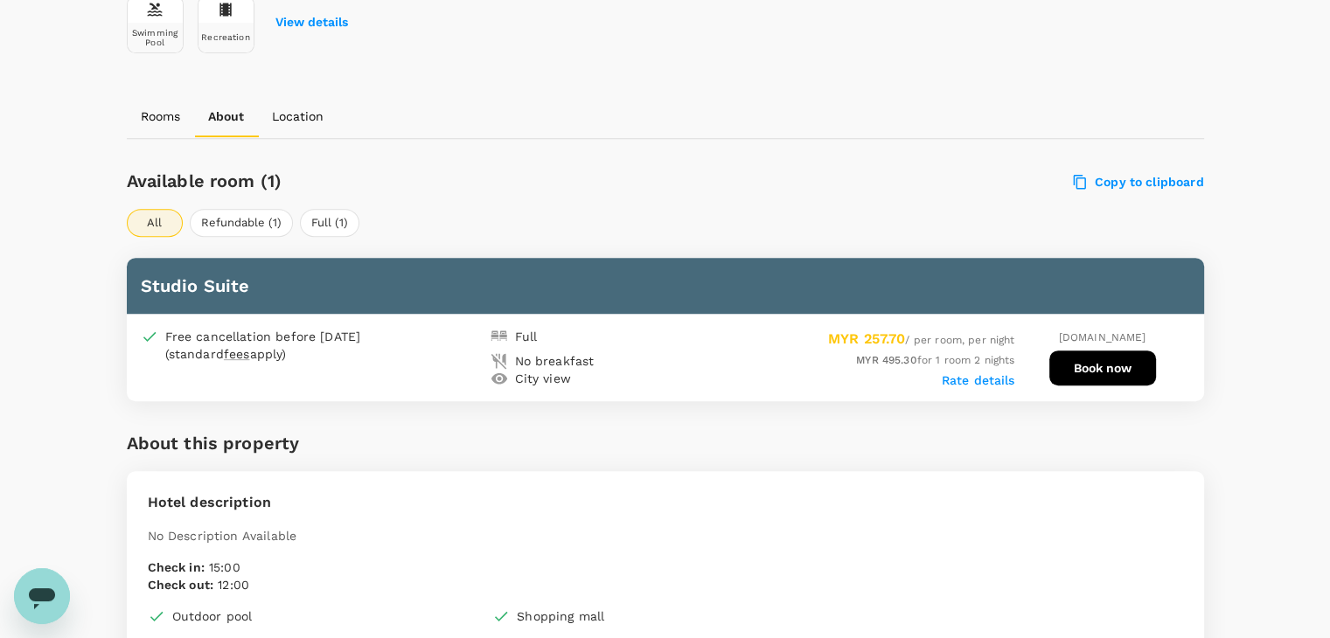
click at [956, 377] on label "Rate details" at bounding box center [978, 380] width 73 height 14
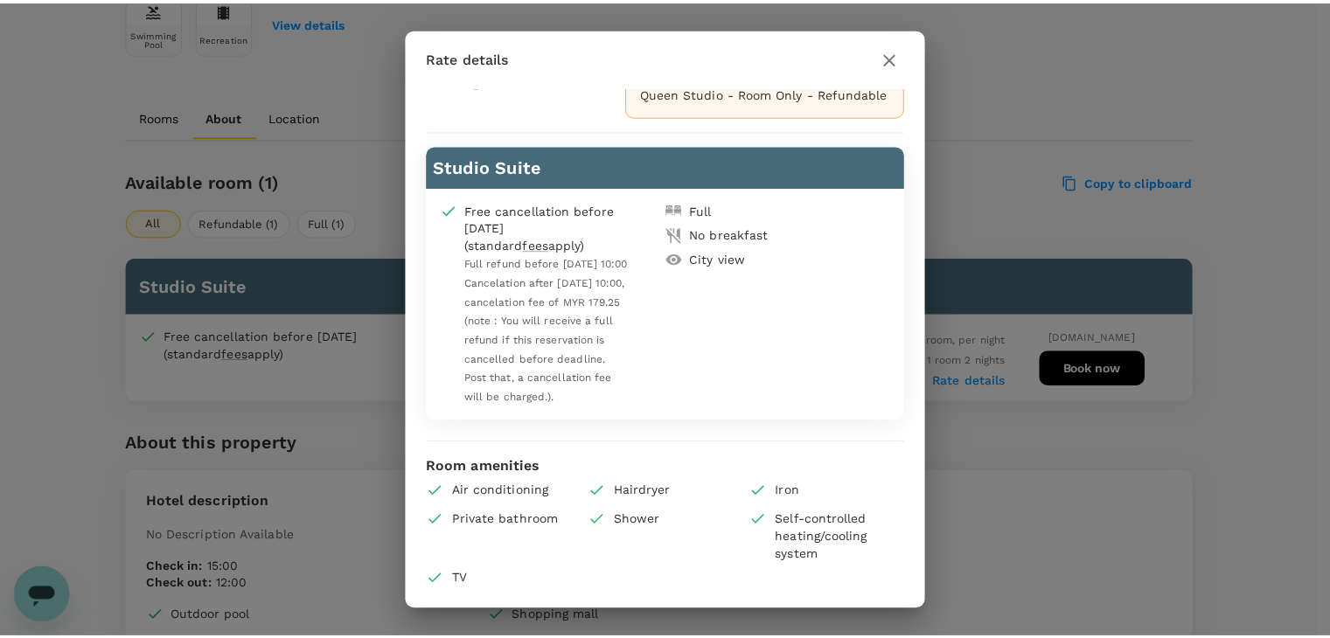
scroll to position [0, 0]
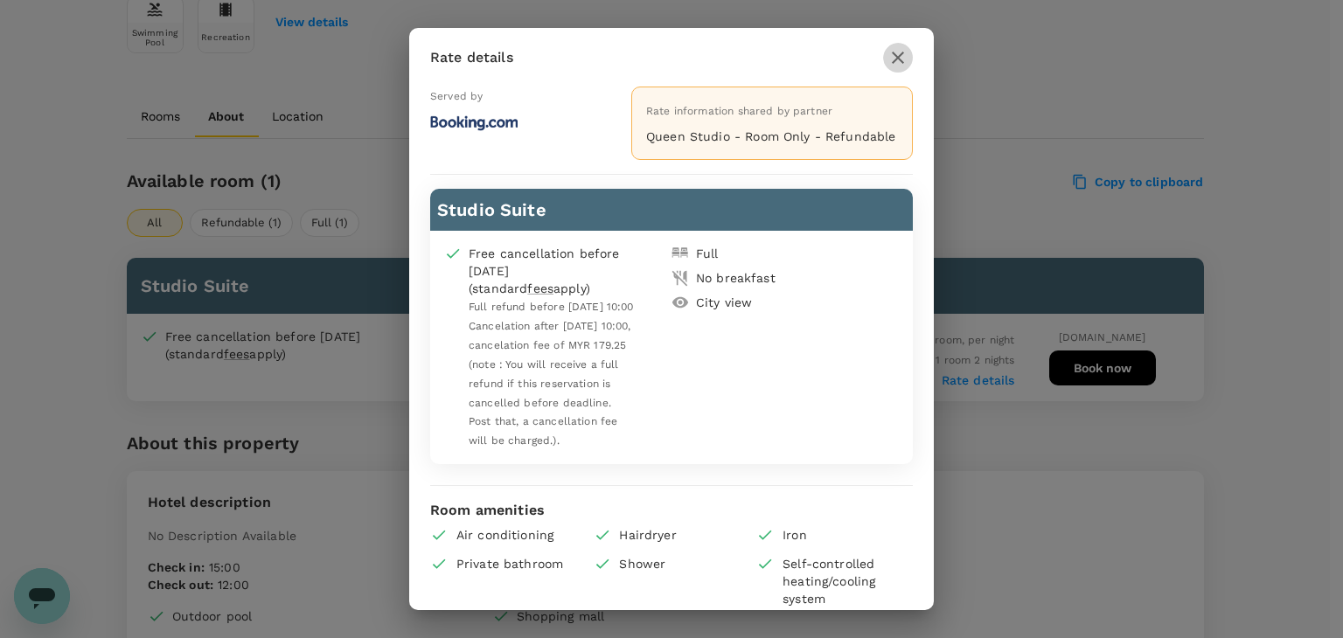
click at [902, 50] on icon "button" at bounding box center [897, 57] width 21 height 21
